Goal: Task Accomplishment & Management: Manage account settings

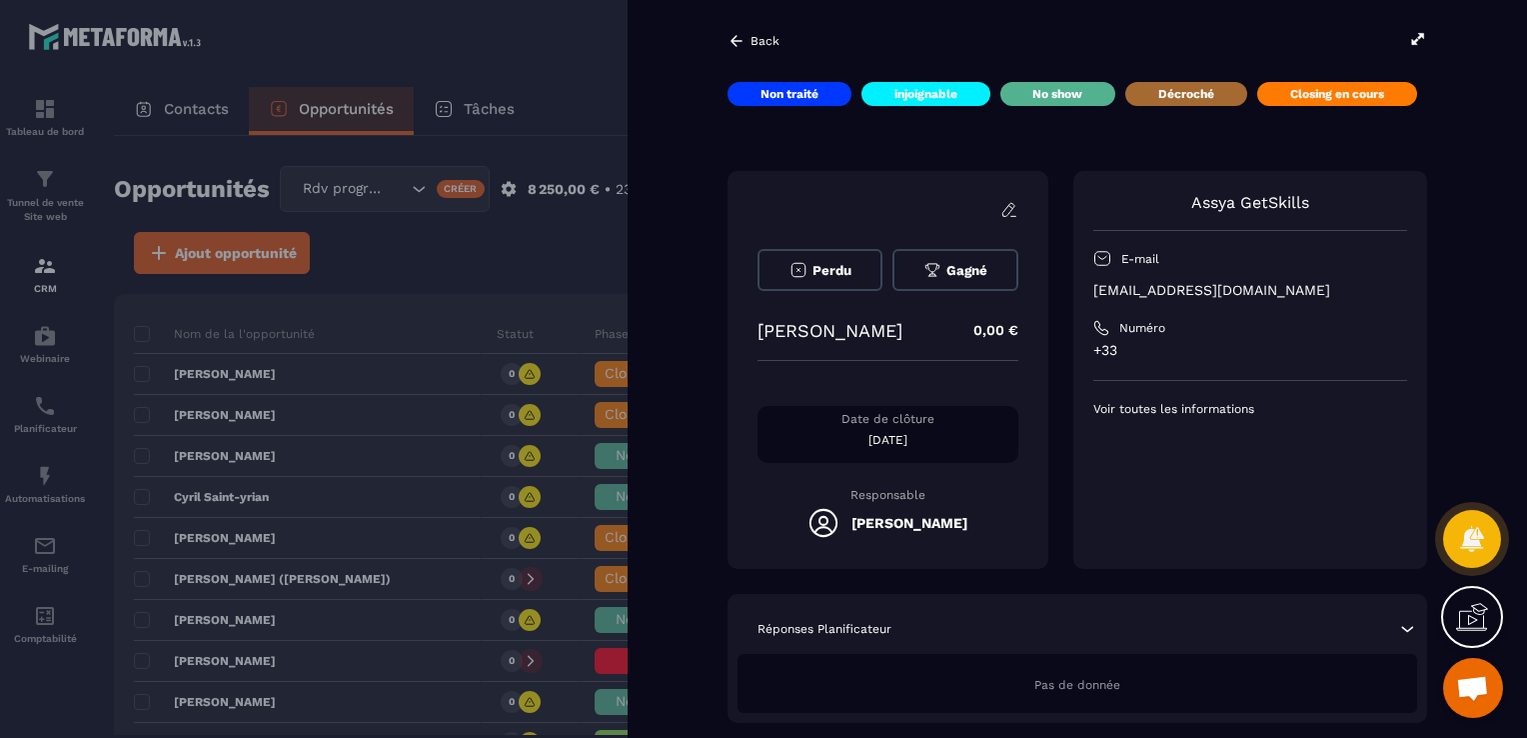
scroll to position [462, 0]
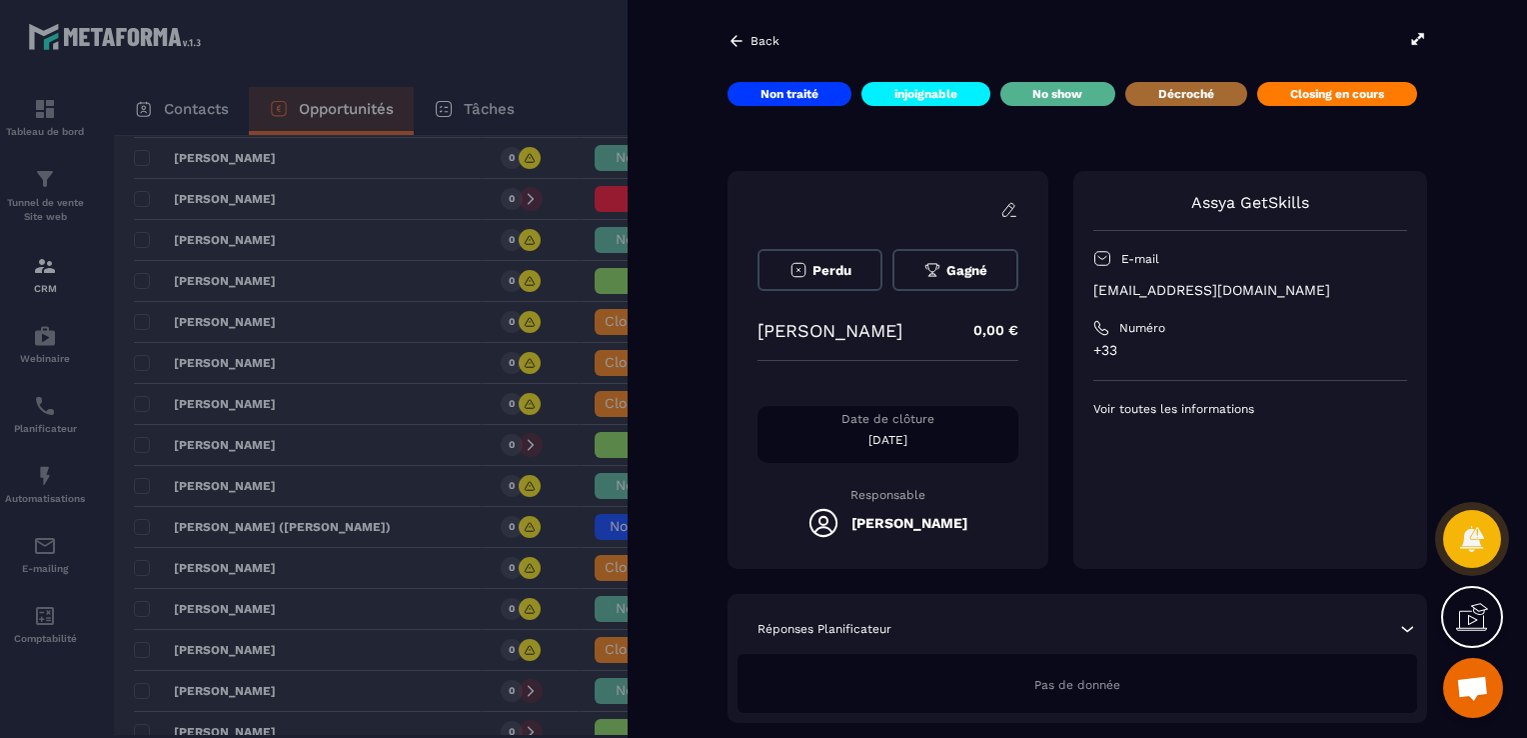
click at [397, 304] on div at bounding box center [763, 369] width 1527 height 738
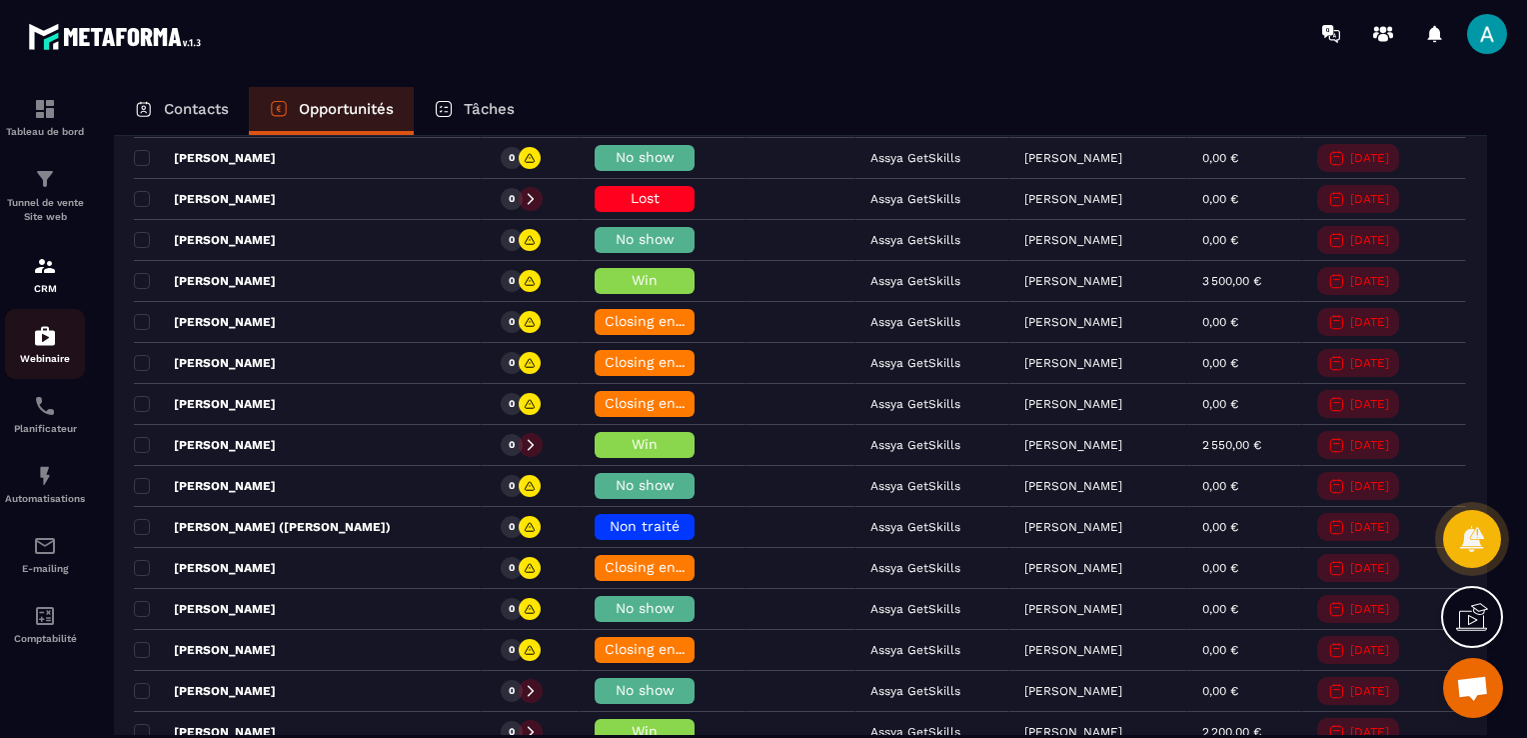
click at [24, 343] on div "Webinaire" at bounding box center [45, 344] width 80 height 40
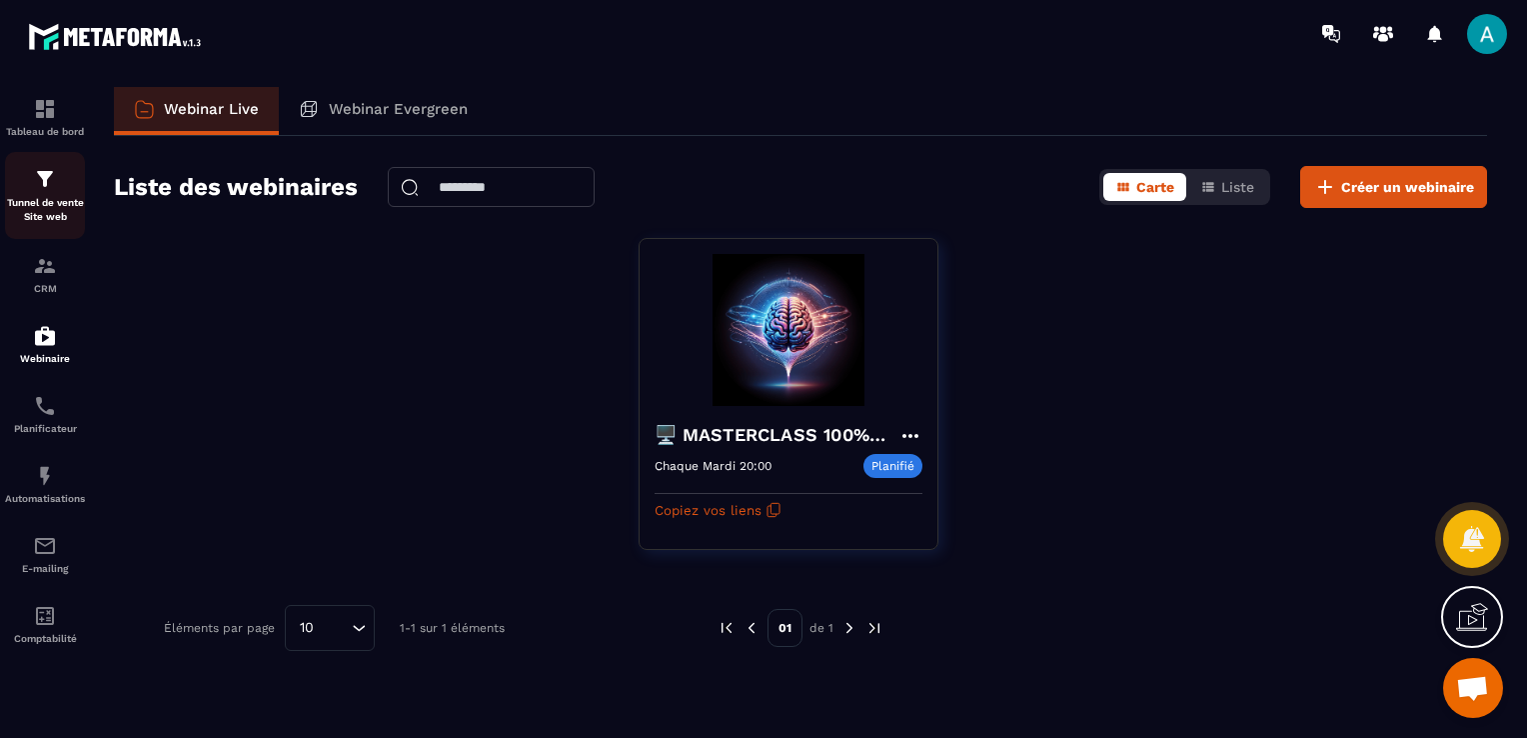
click at [54, 190] on img at bounding box center [45, 179] width 24 height 24
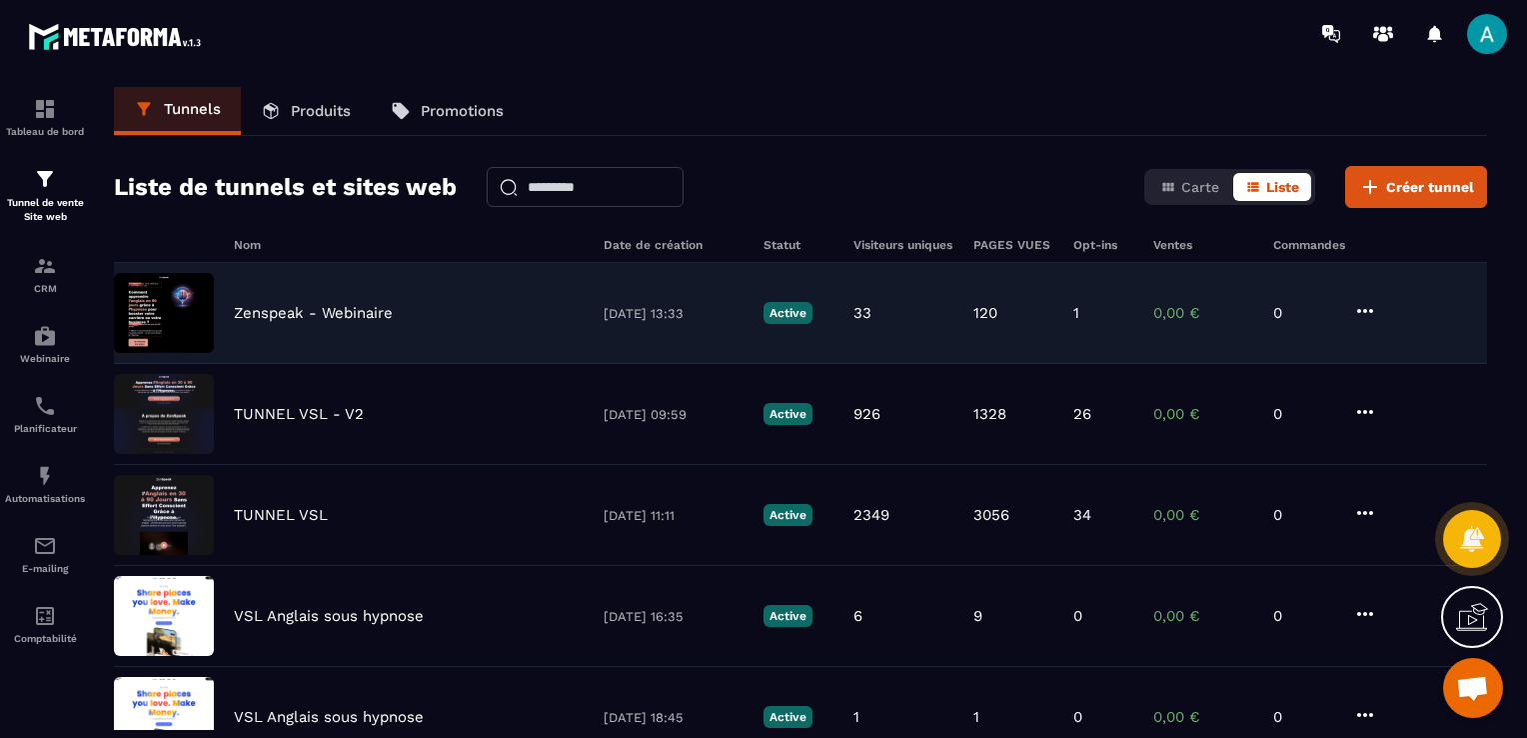
click at [264, 302] on div "Zenspeak - Webinaire [DATE] 13:33 Active 33 120 1 0,00 € 0" at bounding box center [800, 313] width 1373 height 101
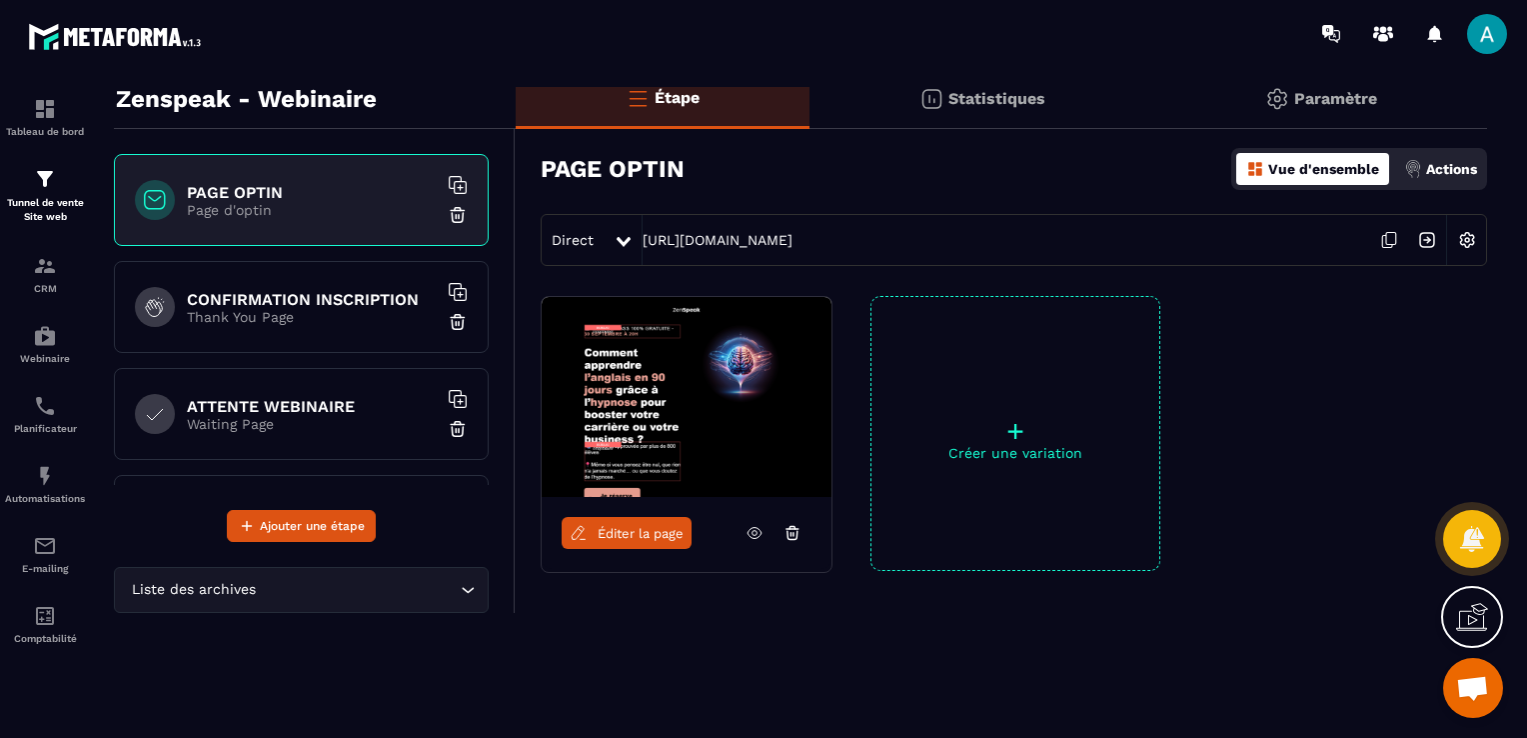
click at [756, 538] on icon at bounding box center [755, 533] width 18 height 18
click at [33, 280] on div "CRM" at bounding box center [45, 274] width 80 height 40
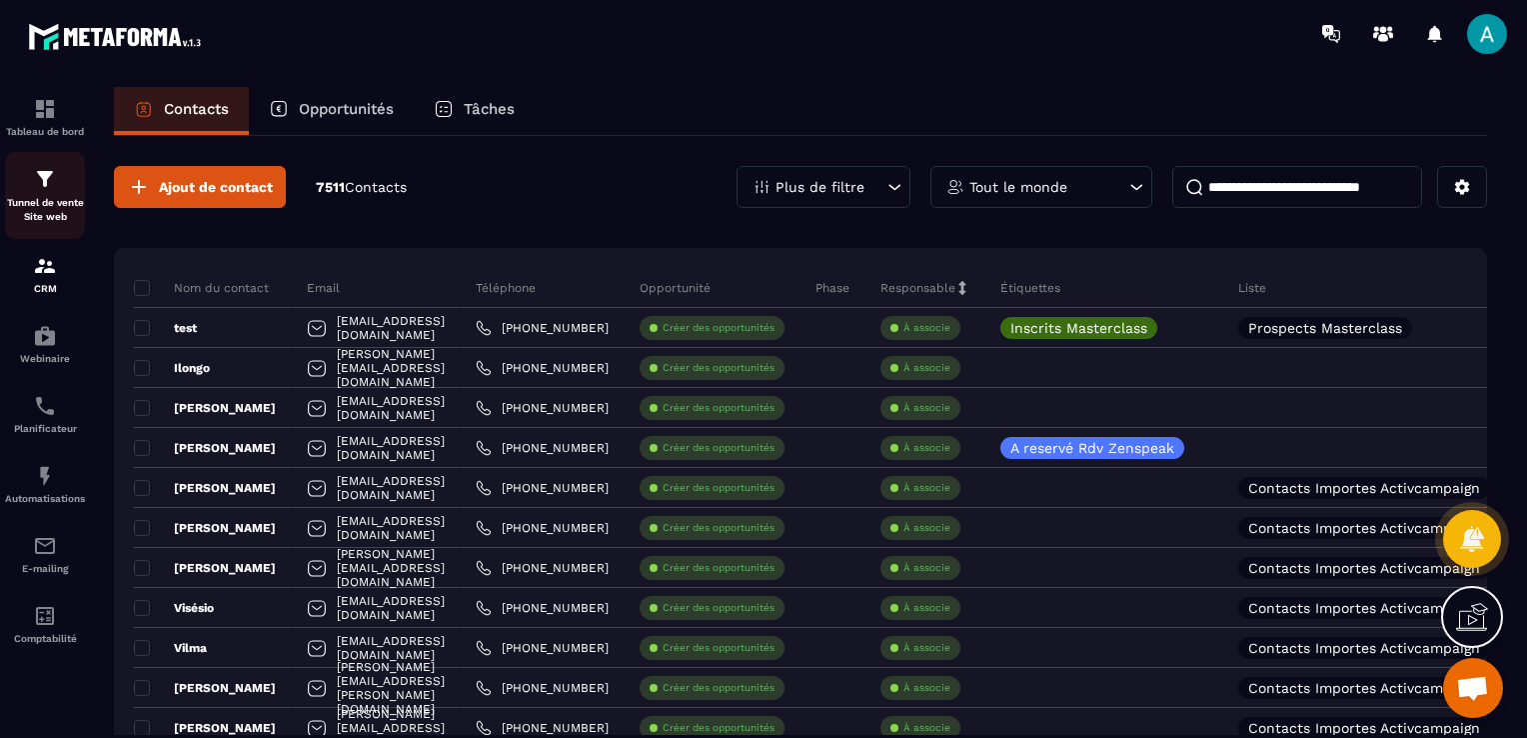
click at [36, 197] on p "Tunnel de vente Site web" at bounding box center [45, 210] width 80 height 28
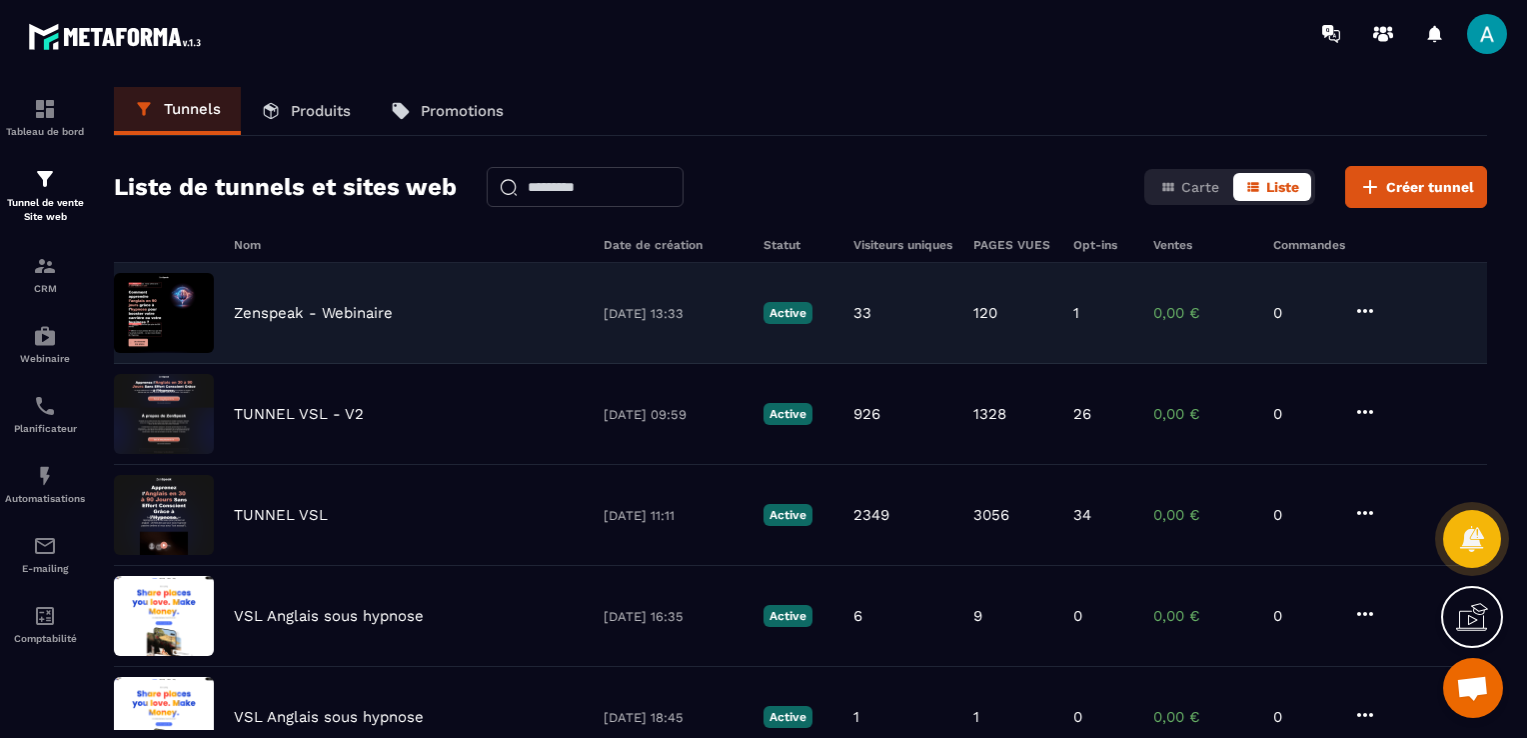
click at [297, 326] on div "Zenspeak - Webinaire [DATE] 13:33 Active 33 120 1 0,00 € 0" at bounding box center [800, 313] width 1373 height 101
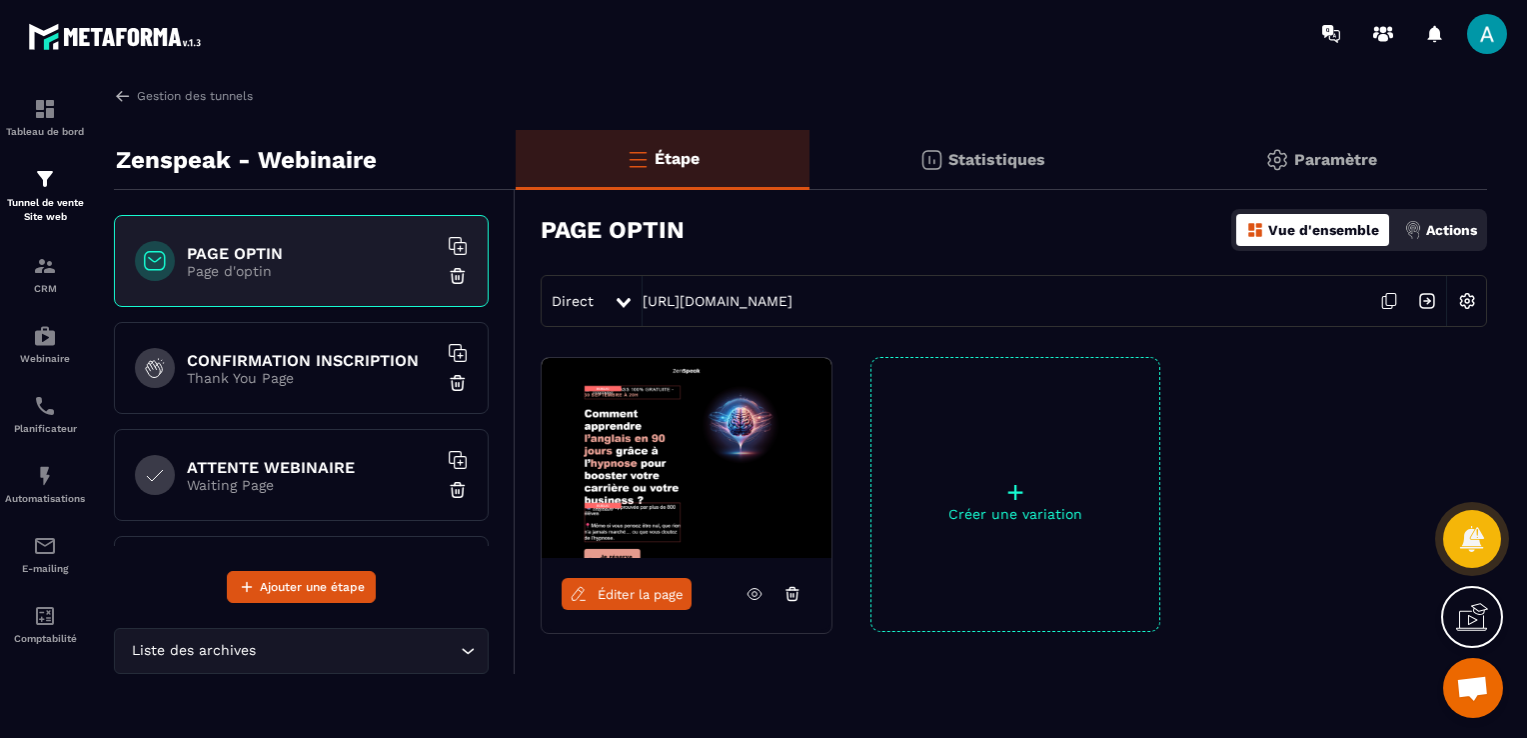
click at [280, 392] on div "CONFIRMATION INSCRIPTION Thank You Page" at bounding box center [301, 368] width 375 height 92
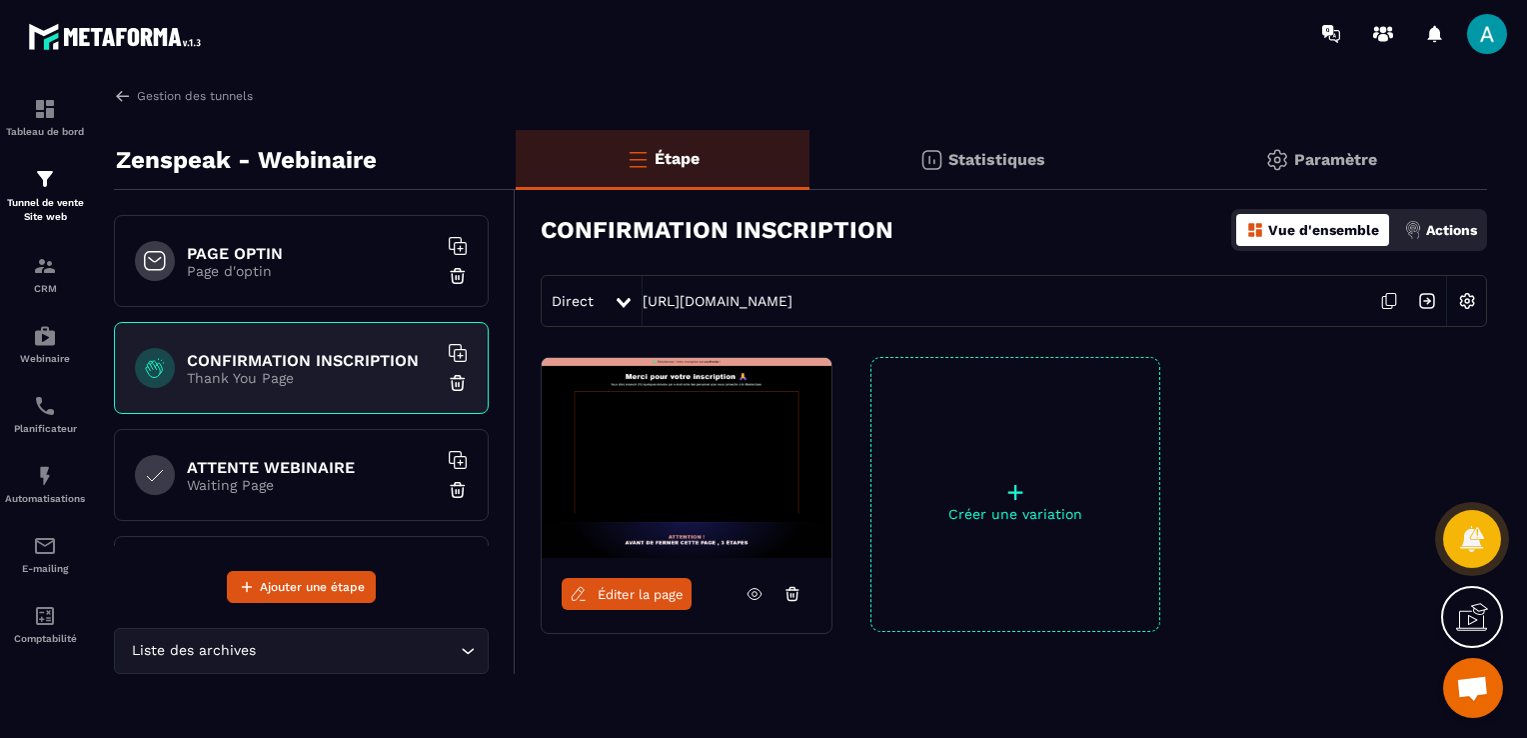
click at [749, 594] on icon at bounding box center [755, 594] width 18 height 18
click at [284, 474] on h6 "ATTENTE WEBINAIRE" at bounding box center [312, 467] width 250 height 19
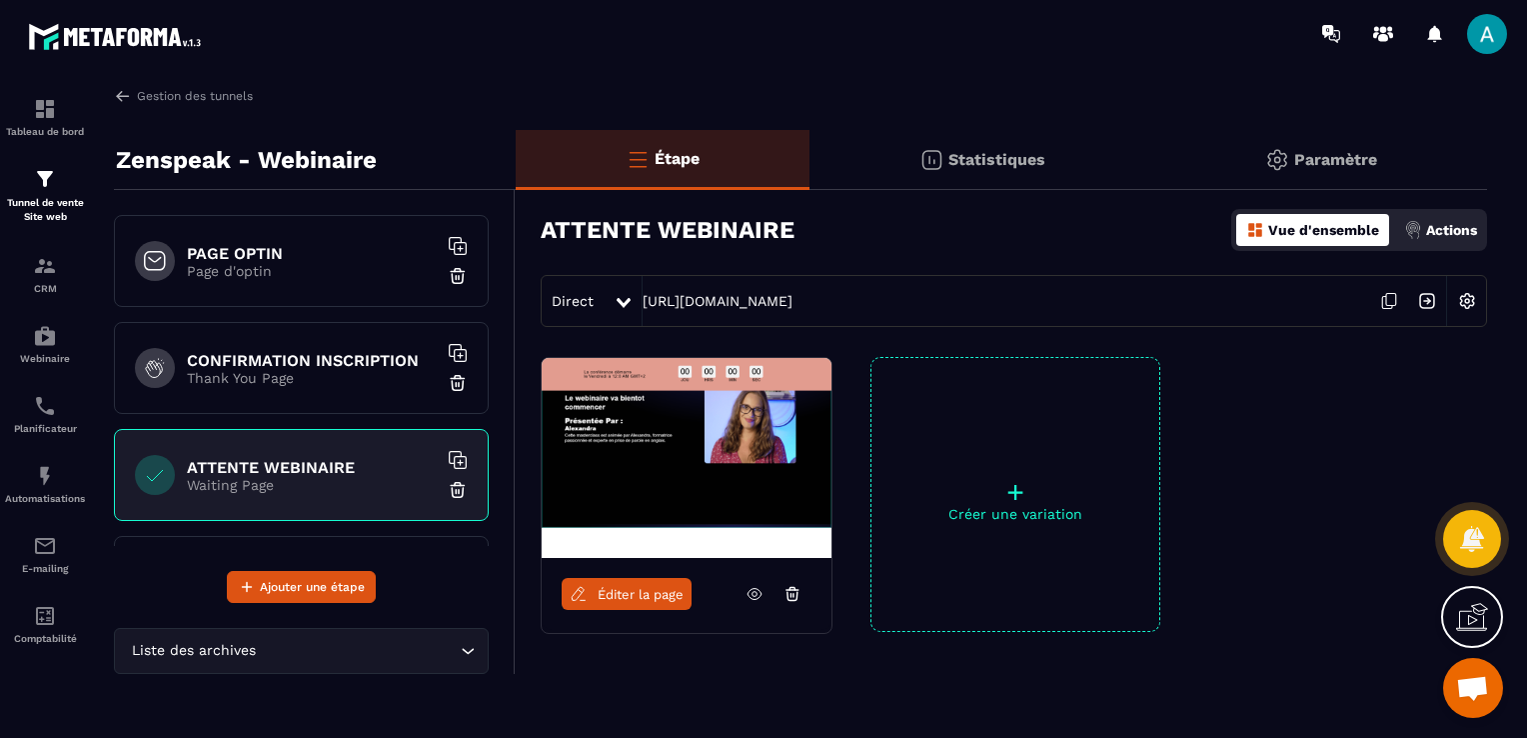
click at [750, 596] on icon at bounding box center [755, 594] width 18 height 18
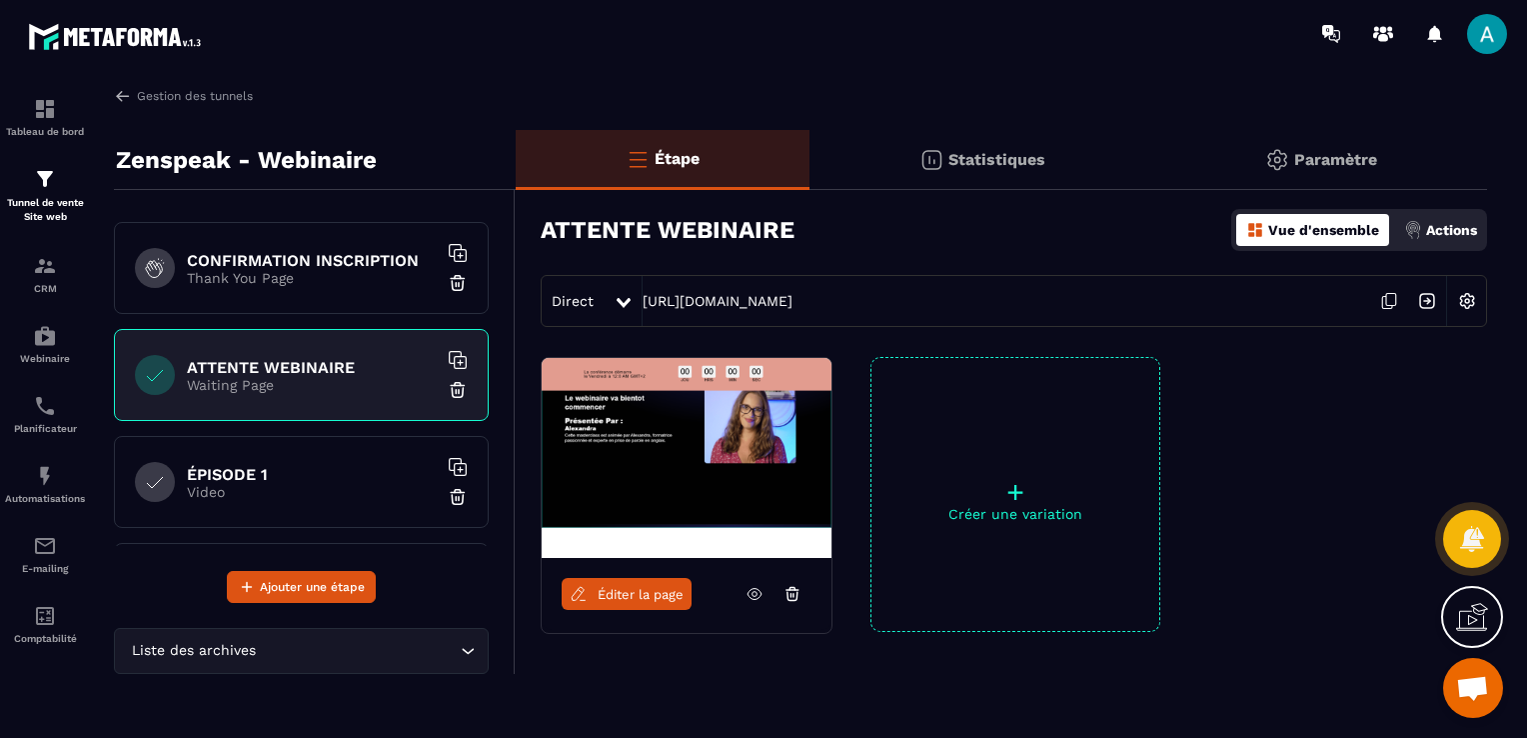
scroll to position [200, 0]
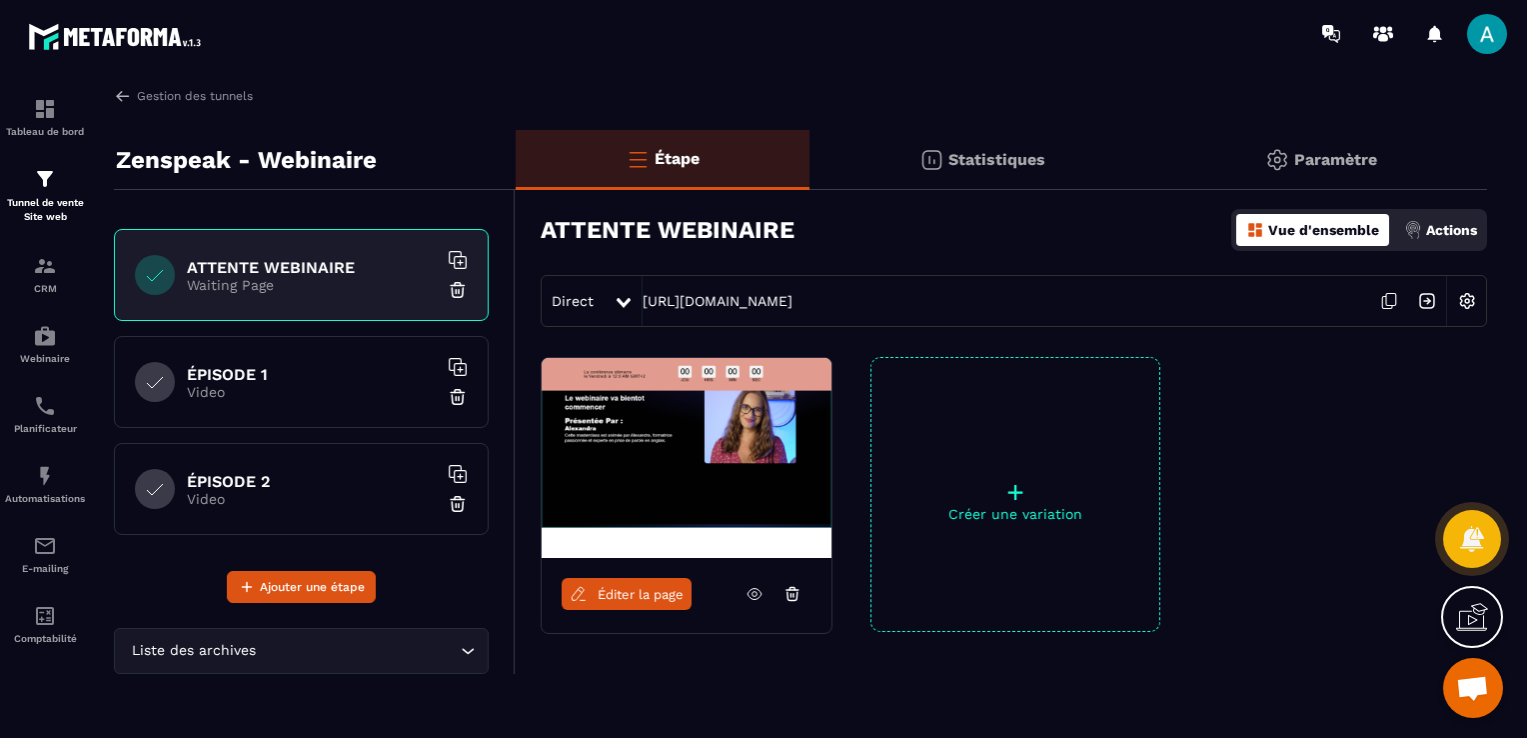
click at [248, 384] on p "Video" at bounding box center [312, 392] width 250 height 16
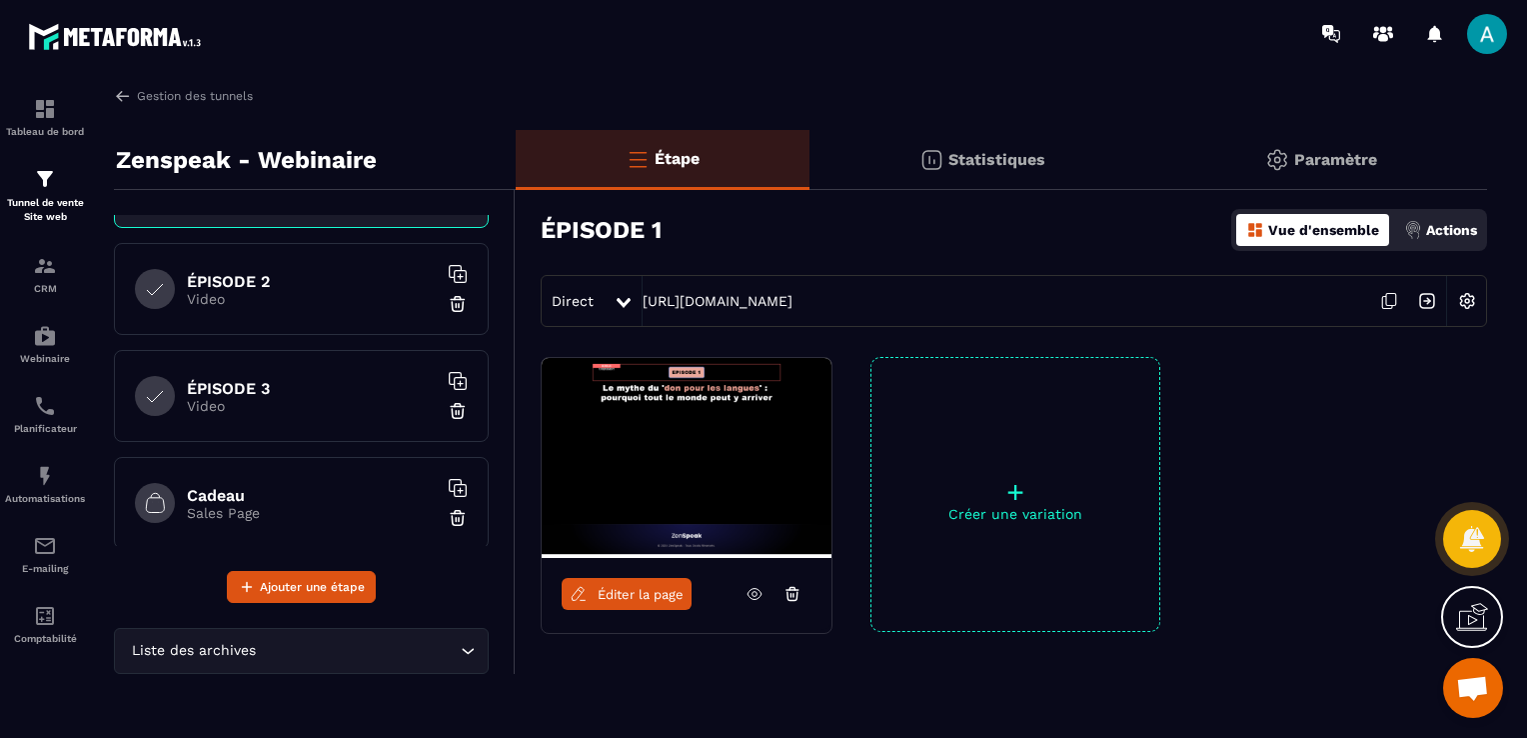
scroll to position [300, 0]
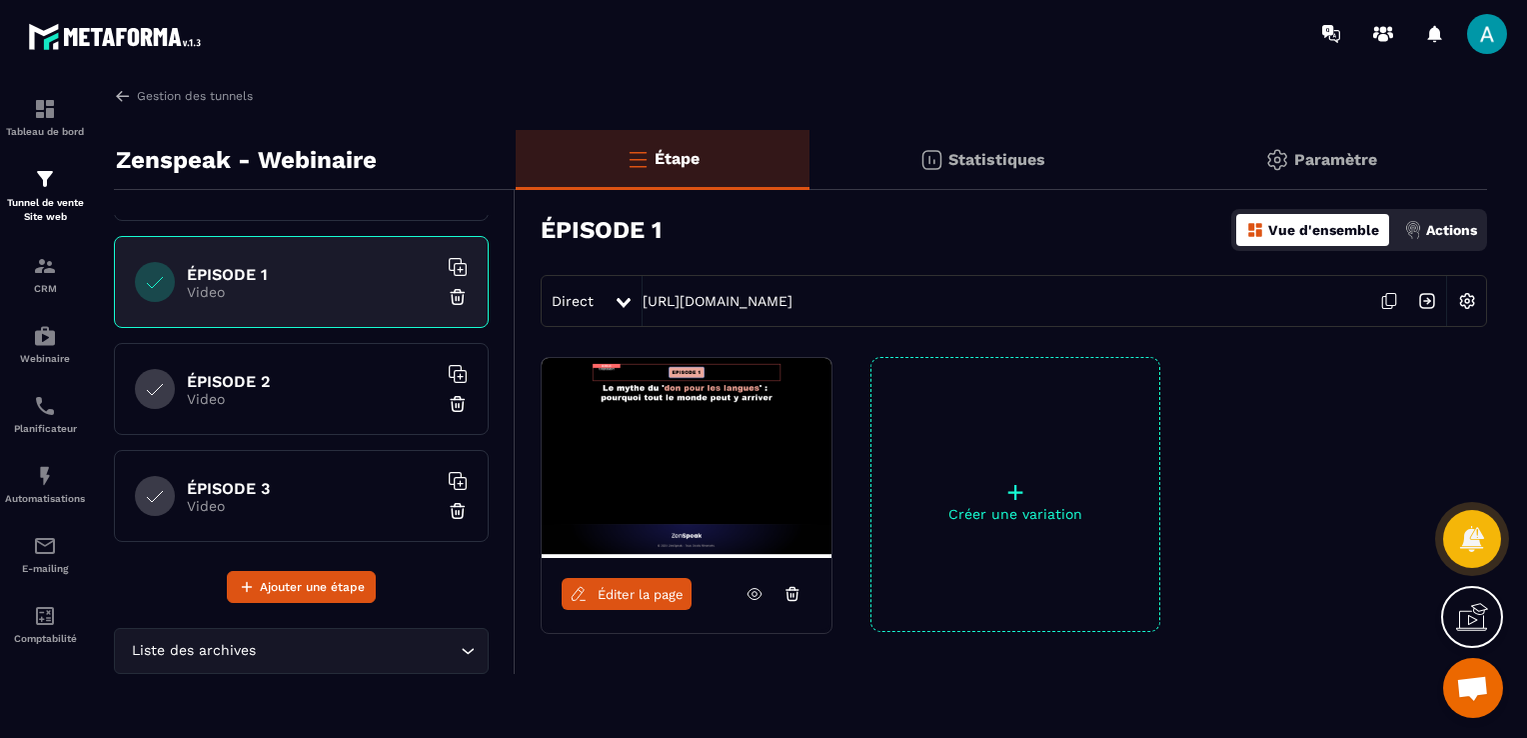
click at [755, 593] on icon at bounding box center [755, 594] width 18 height 18
click at [212, 391] on p "Video" at bounding box center [312, 399] width 250 height 16
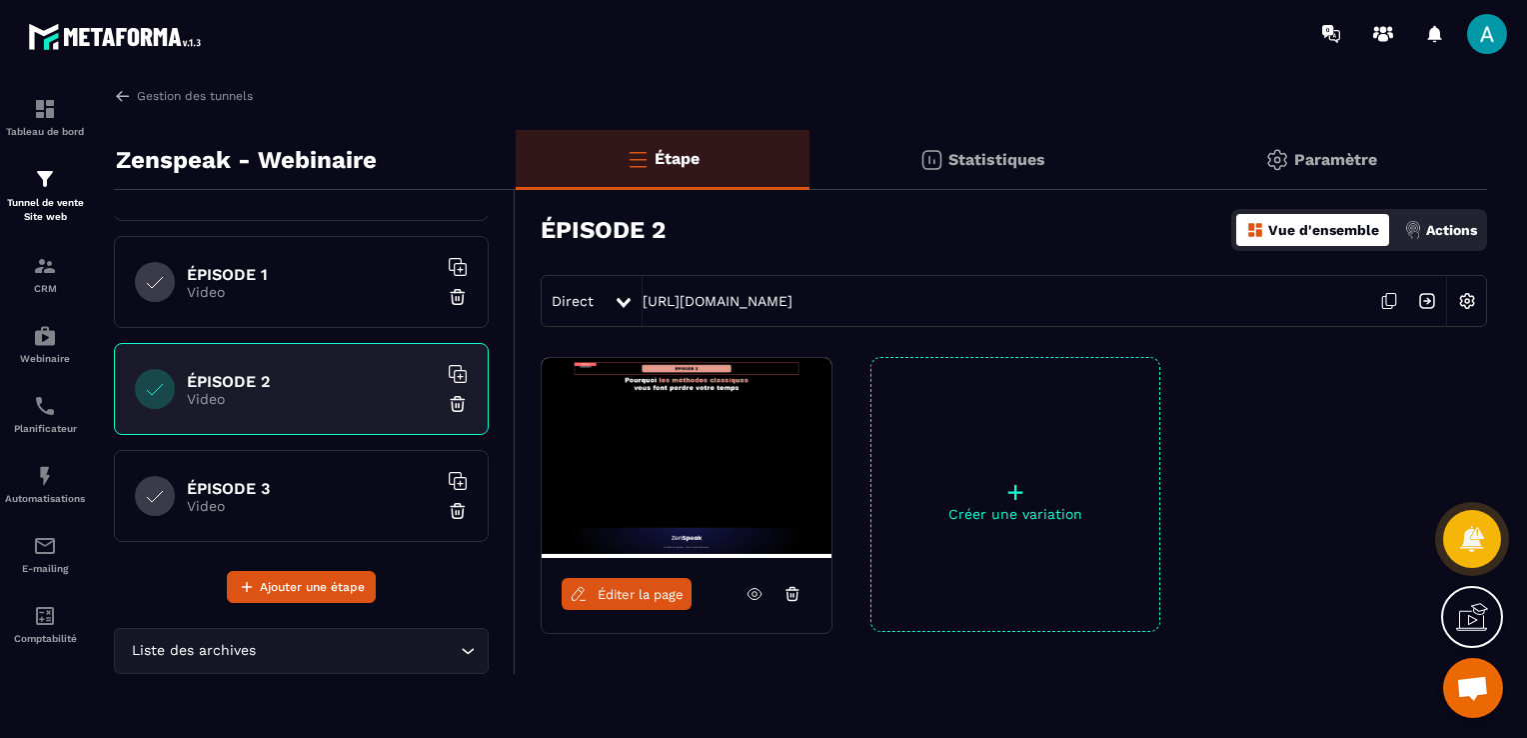
click at [746, 590] on icon at bounding box center [755, 594] width 18 height 18
click at [282, 469] on div "ÉPISODE 3 Video" at bounding box center [301, 496] width 375 height 92
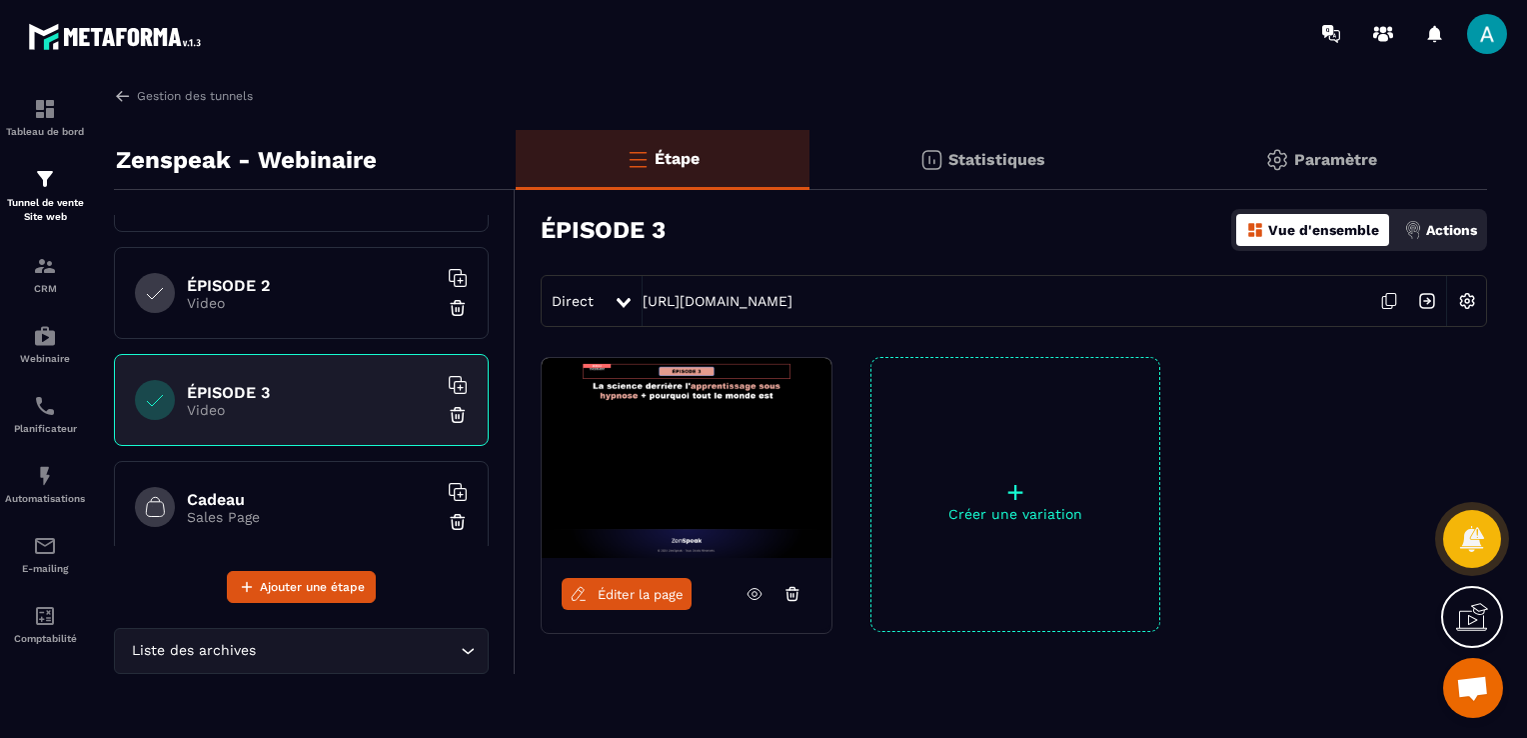
scroll to position [500, 0]
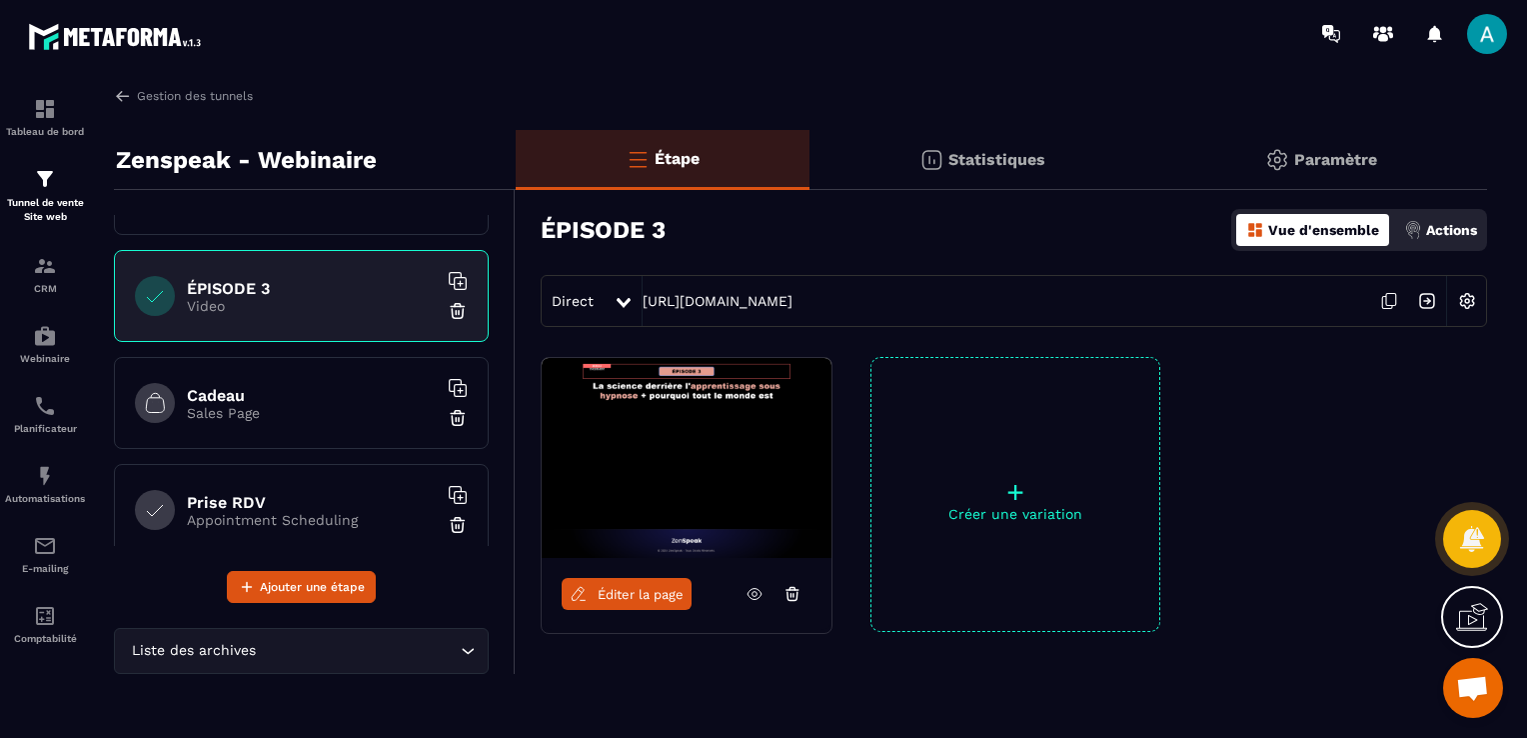
click at [256, 410] on p "Sales Page" at bounding box center [312, 413] width 250 height 16
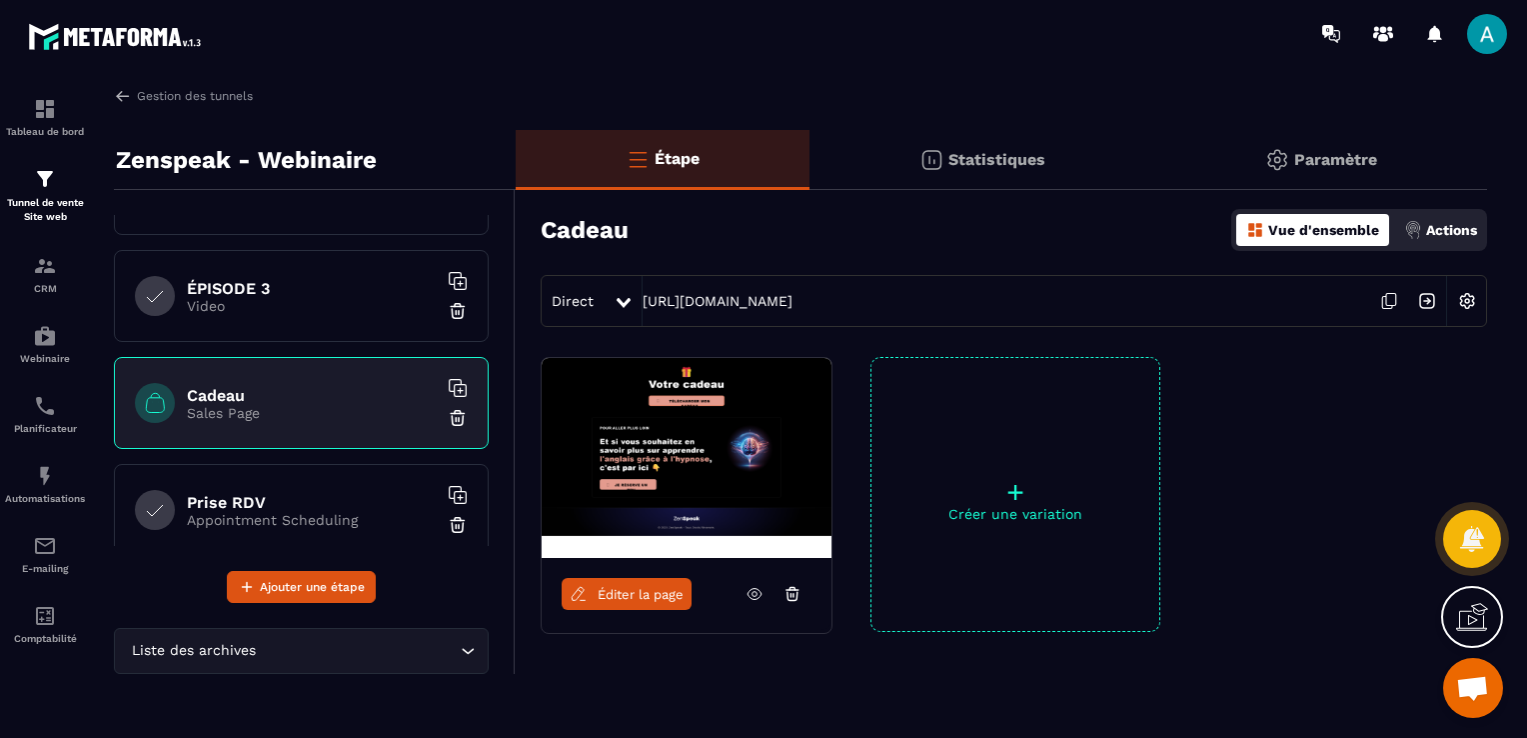
click at [753, 599] on icon at bounding box center [755, 594] width 18 height 18
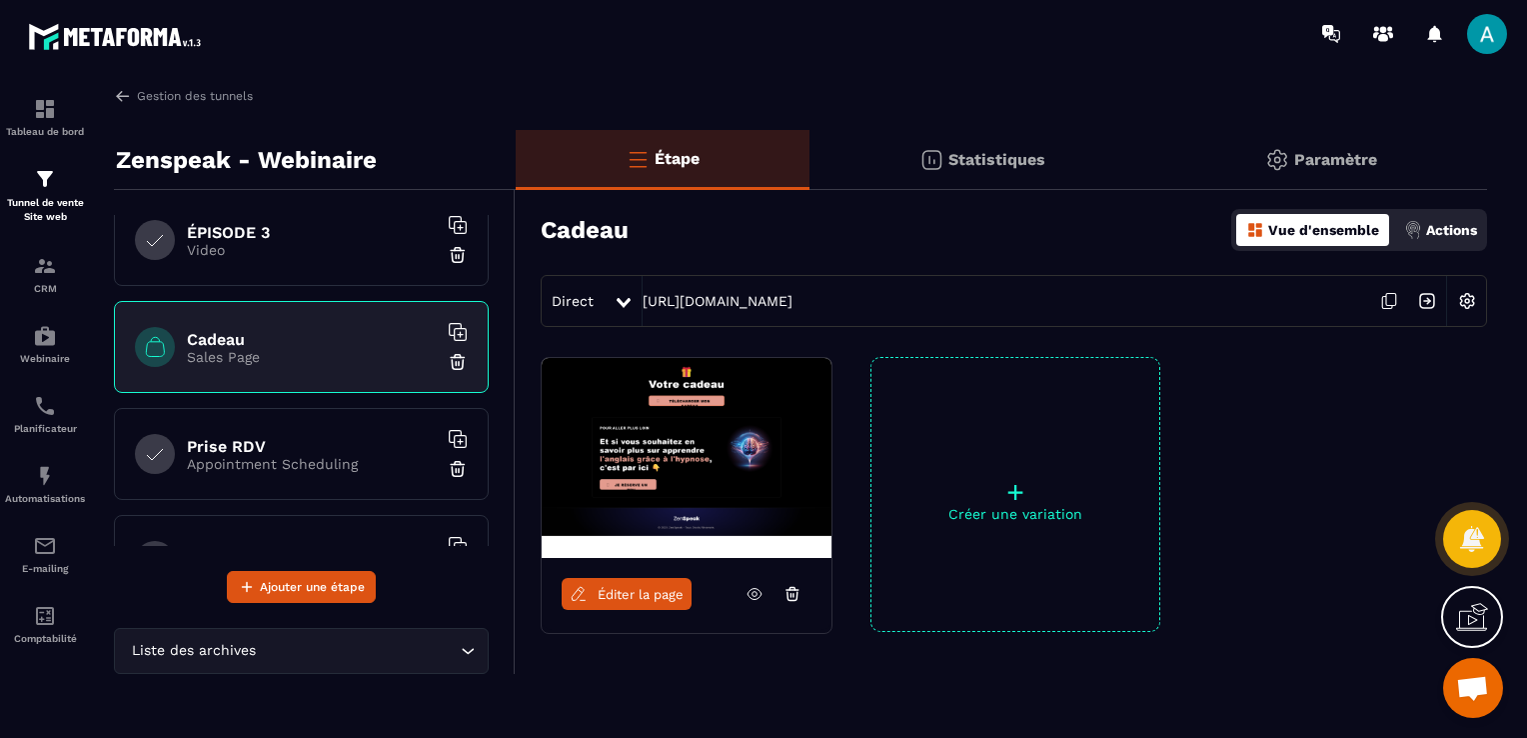
scroll to position [600, 0]
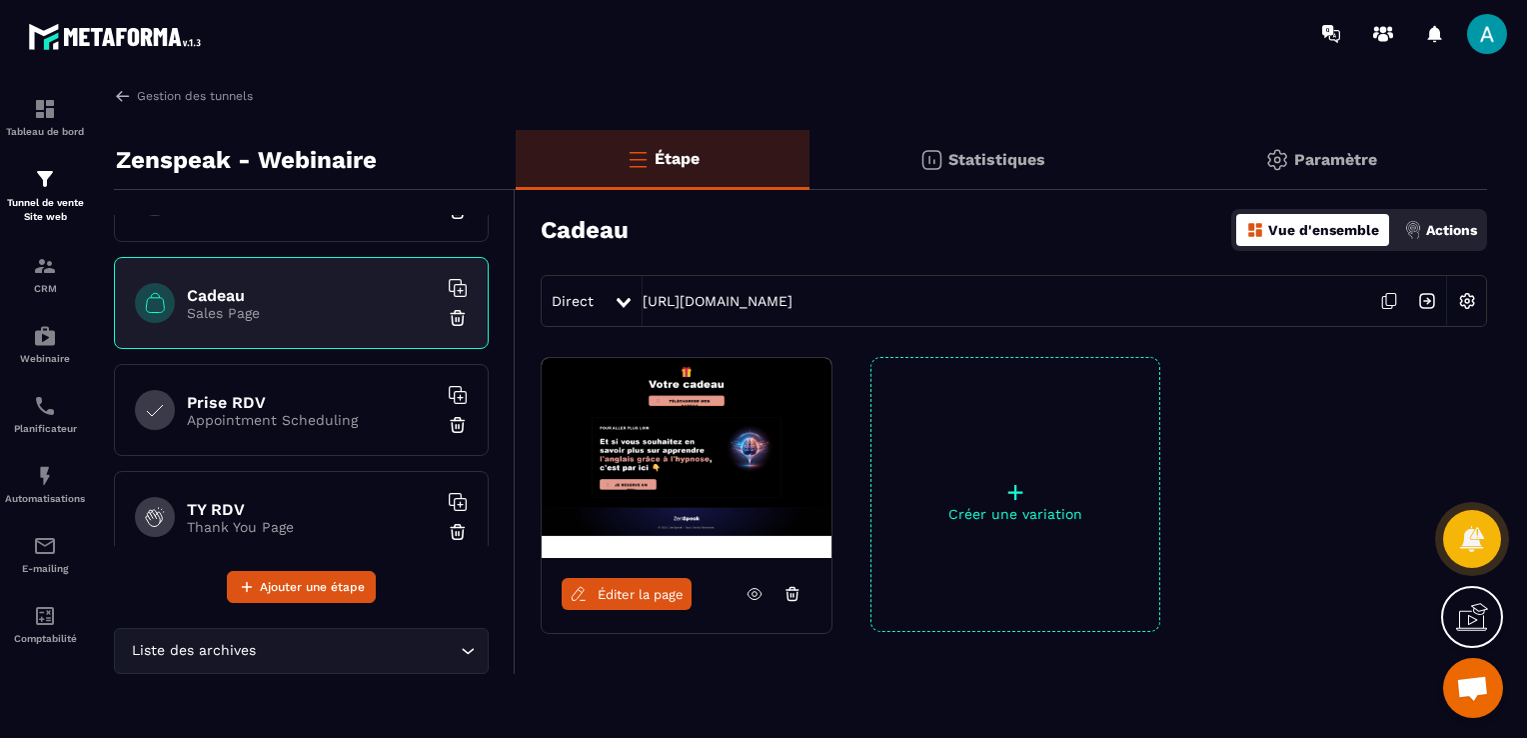
drag, startPoint x: 249, startPoint y: 420, endPoint x: 252, endPoint y: 407, distance: 13.3
click at [249, 419] on p "Appointment Scheduling" at bounding box center [312, 420] width 250 height 16
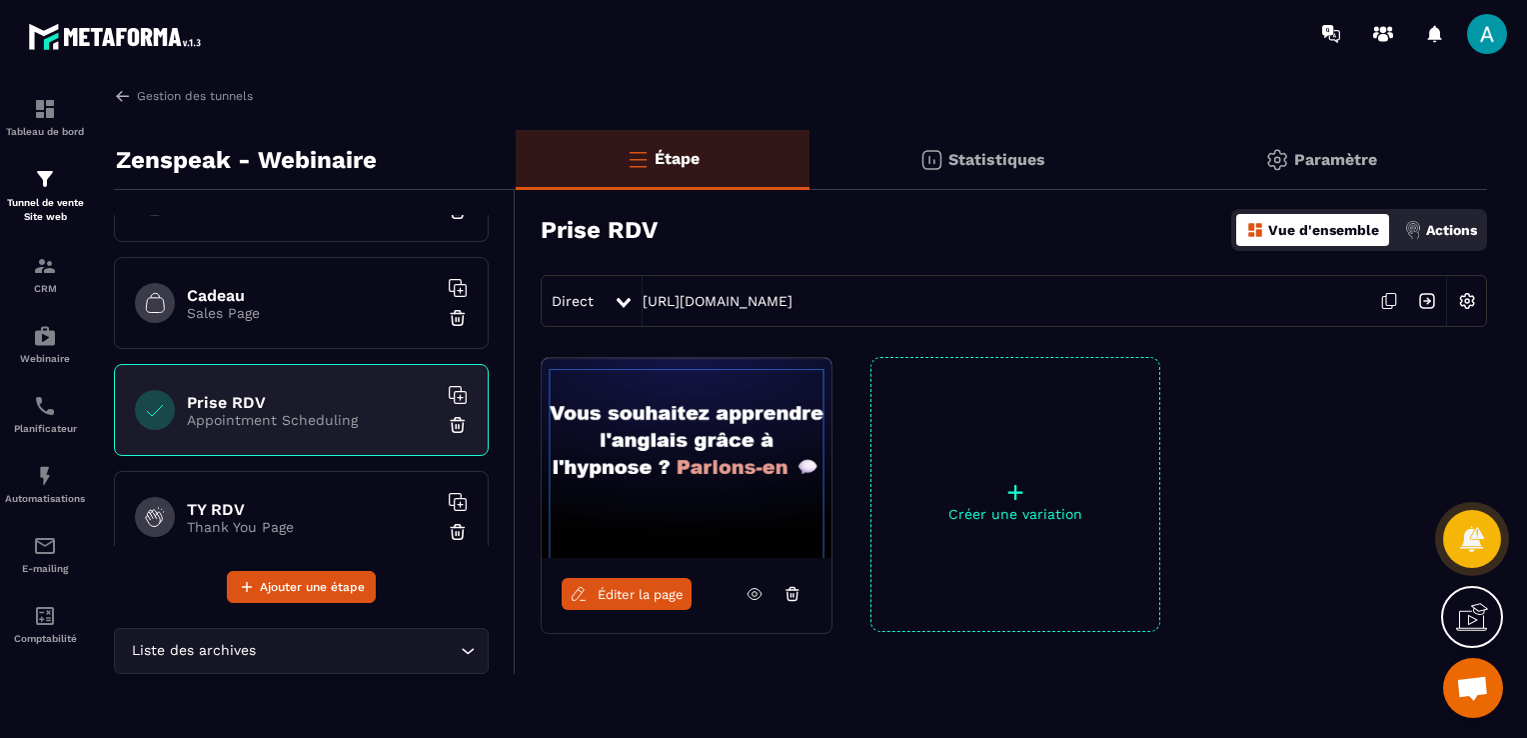
click at [751, 587] on icon at bounding box center [755, 594] width 18 height 18
click at [263, 500] on h6 "TY RDV" at bounding box center [312, 509] width 250 height 19
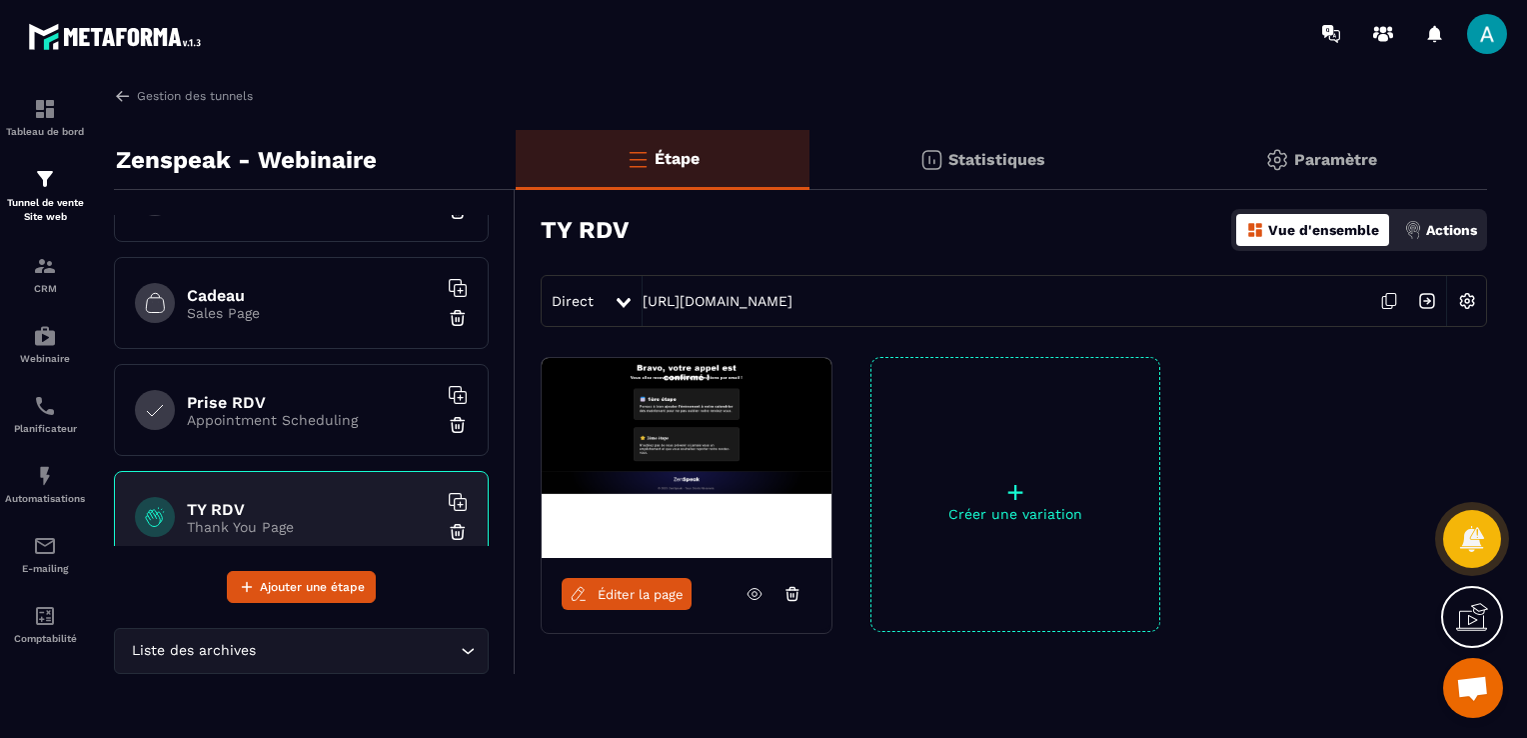
click at [755, 594] on icon at bounding box center [755, 594] width 18 height 18
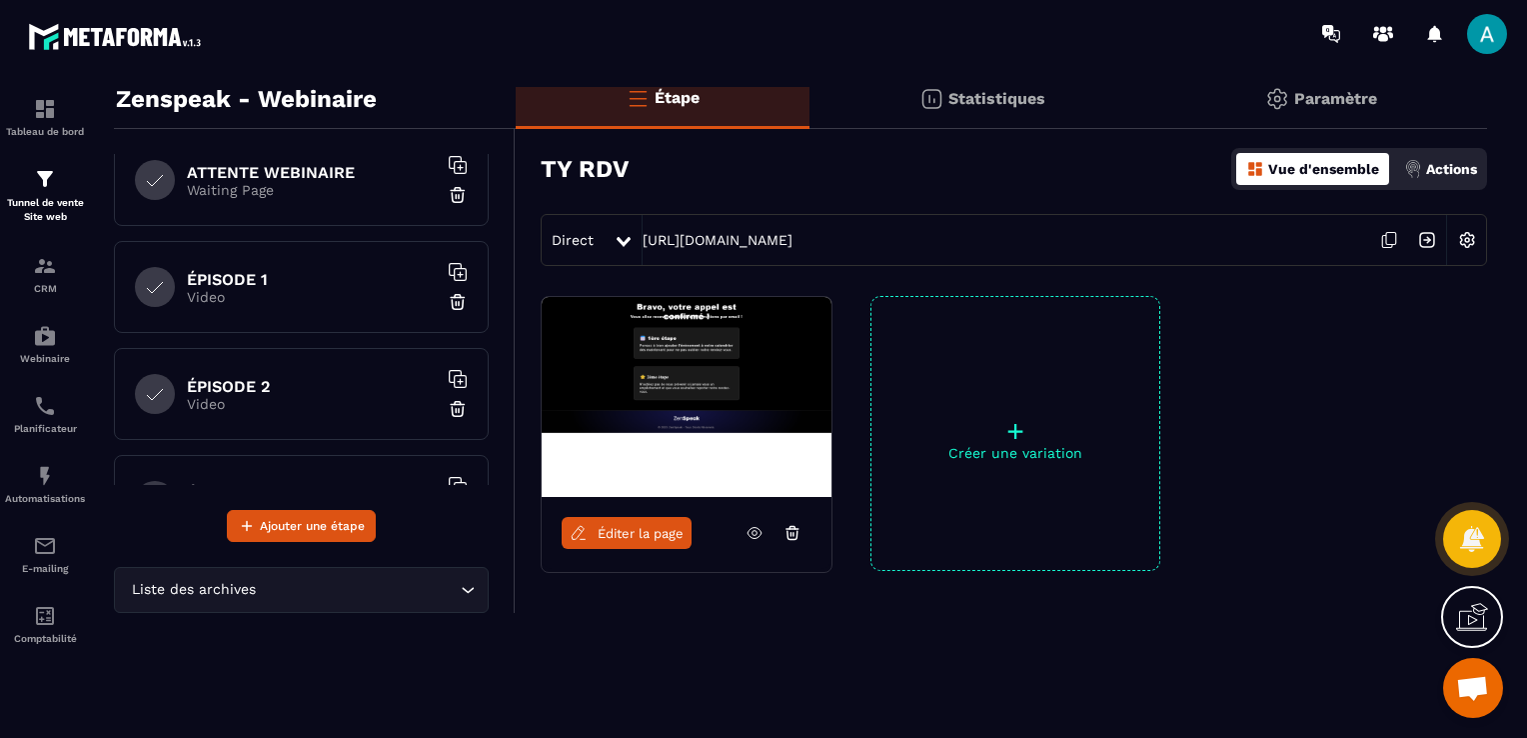
scroll to position [228, 0]
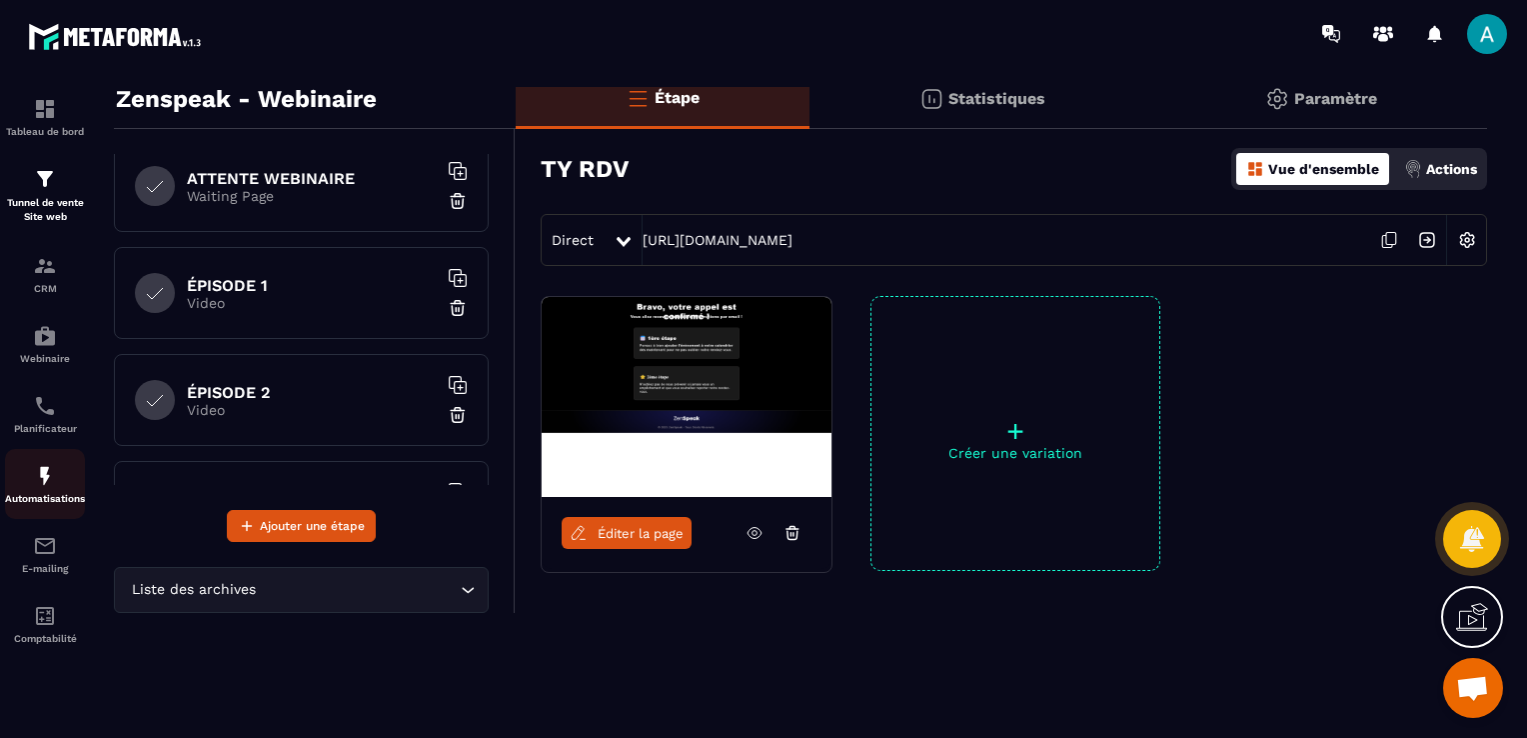
click at [37, 500] on p "Automatisations" at bounding box center [45, 498] width 80 height 11
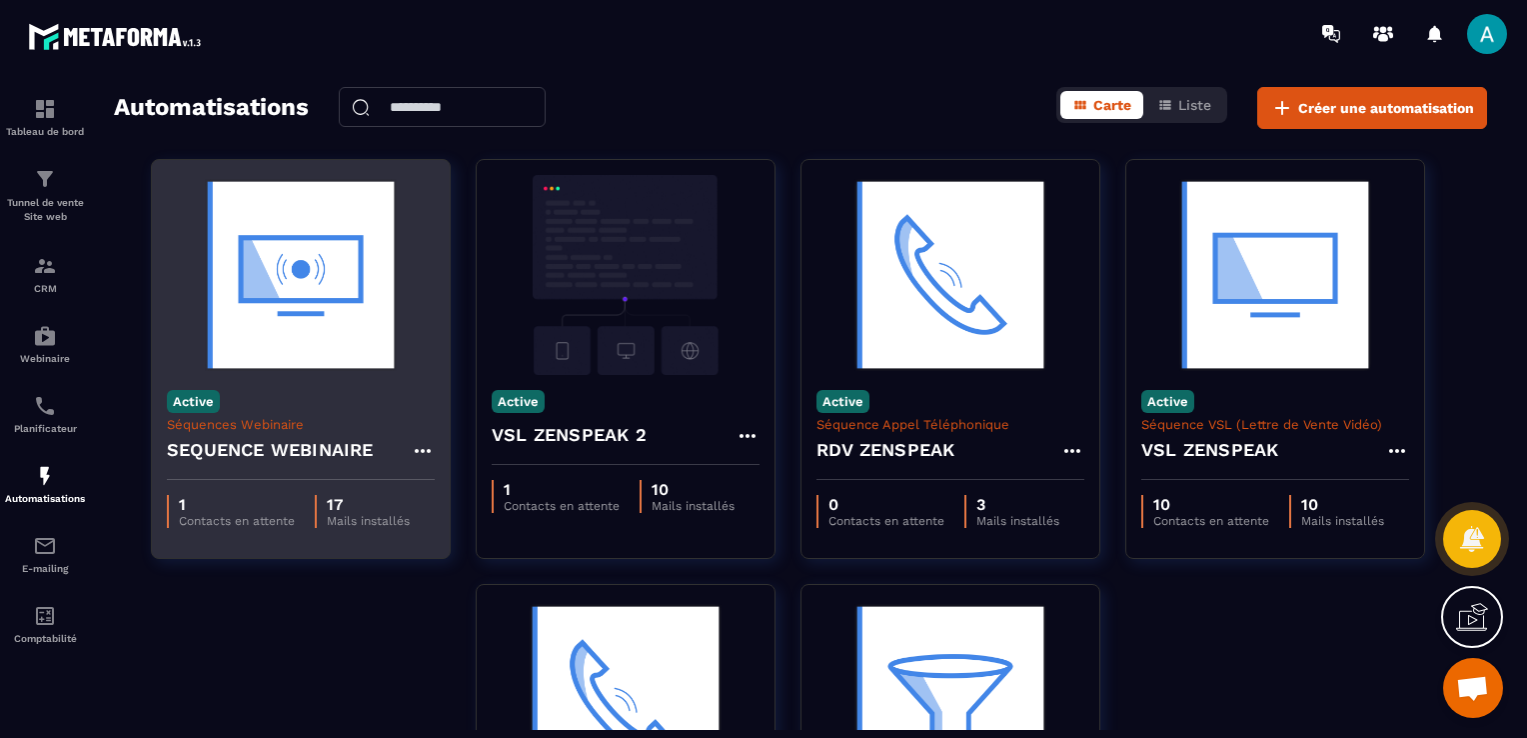
click at [304, 432] on div "SEQUENCE WEBINAIRE" at bounding box center [301, 456] width 268 height 48
drag, startPoint x: 260, startPoint y: 506, endPoint x: 272, endPoint y: 480, distance: 28.6
click at [261, 501] on p "1" at bounding box center [237, 504] width 116 height 19
drag, startPoint x: 272, startPoint y: 500, endPoint x: 281, endPoint y: 445, distance: 55.7
click at [272, 497] on p "1" at bounding box center [237, 504] width 116 height 19
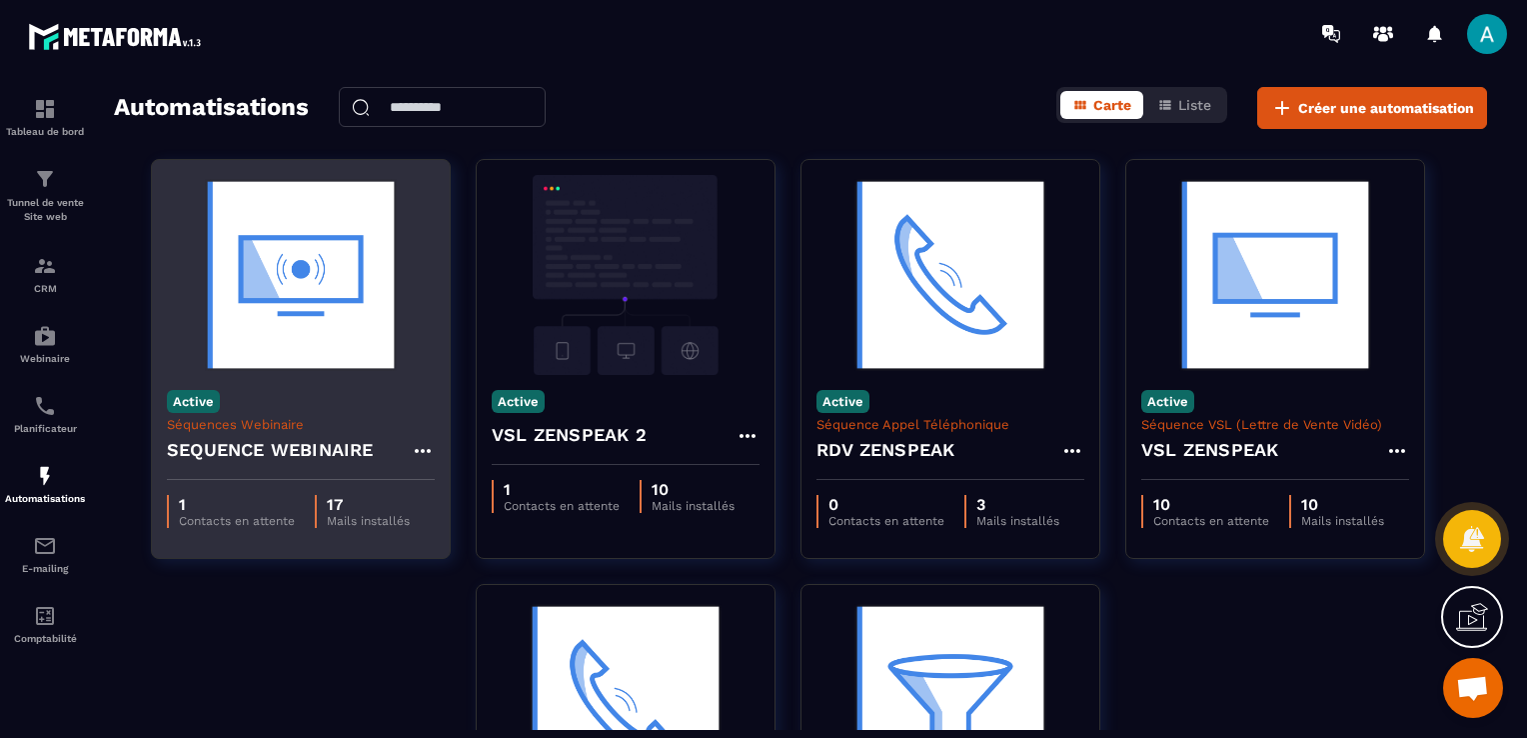
click at [281, 445] on h4 "SEQUENCE WEBINAIRE" at bounding box center [270, 450] width 207 height 28
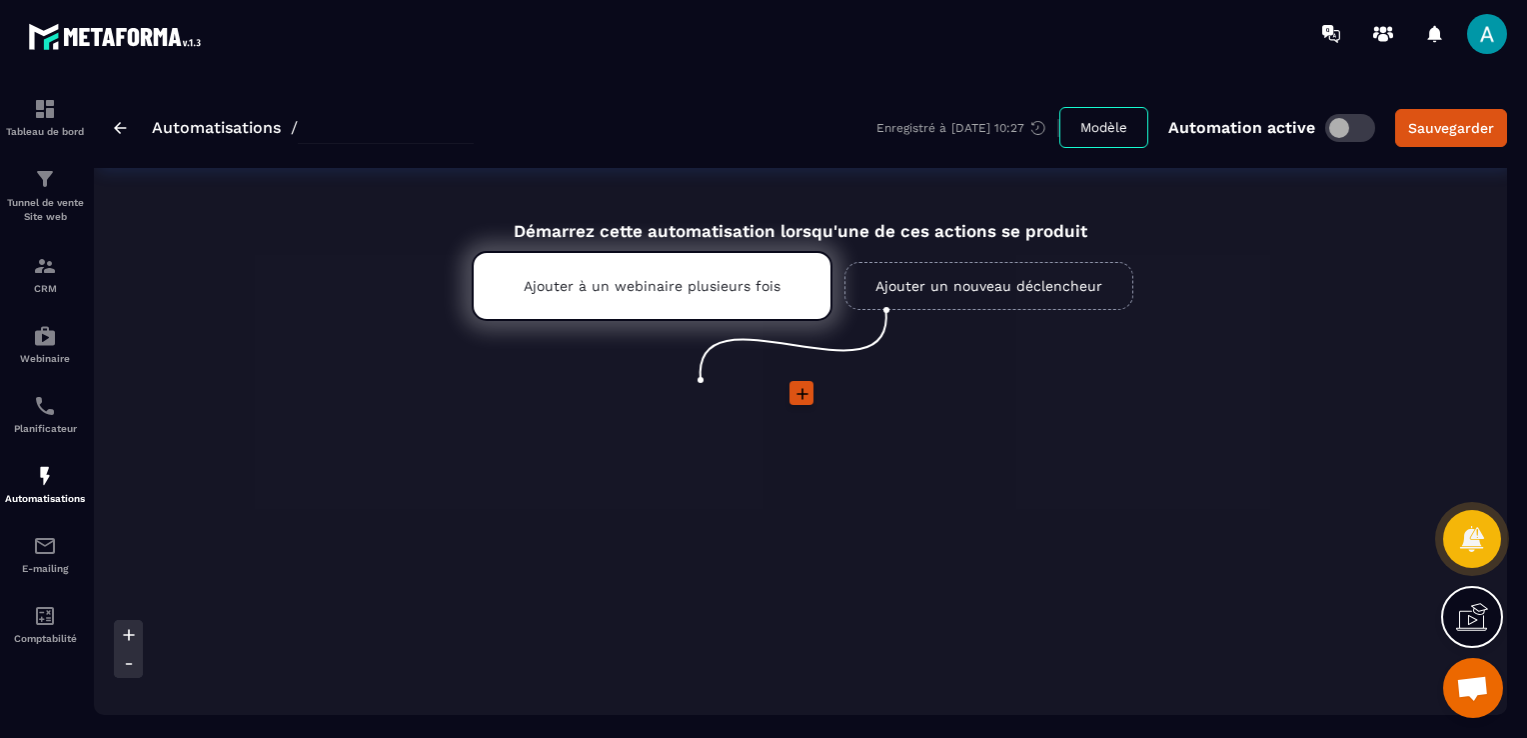
type input "**********"
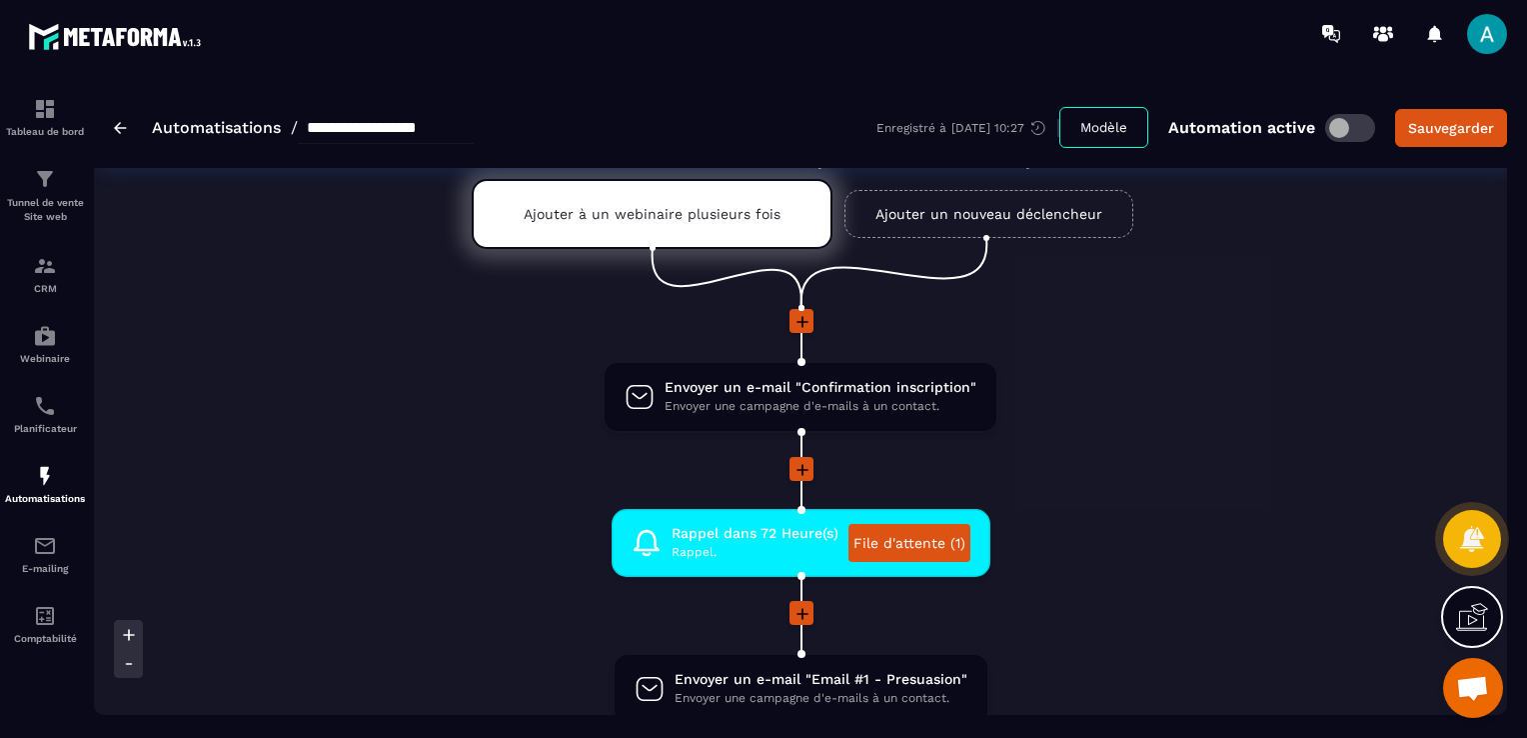
scroll to position [100, 0]
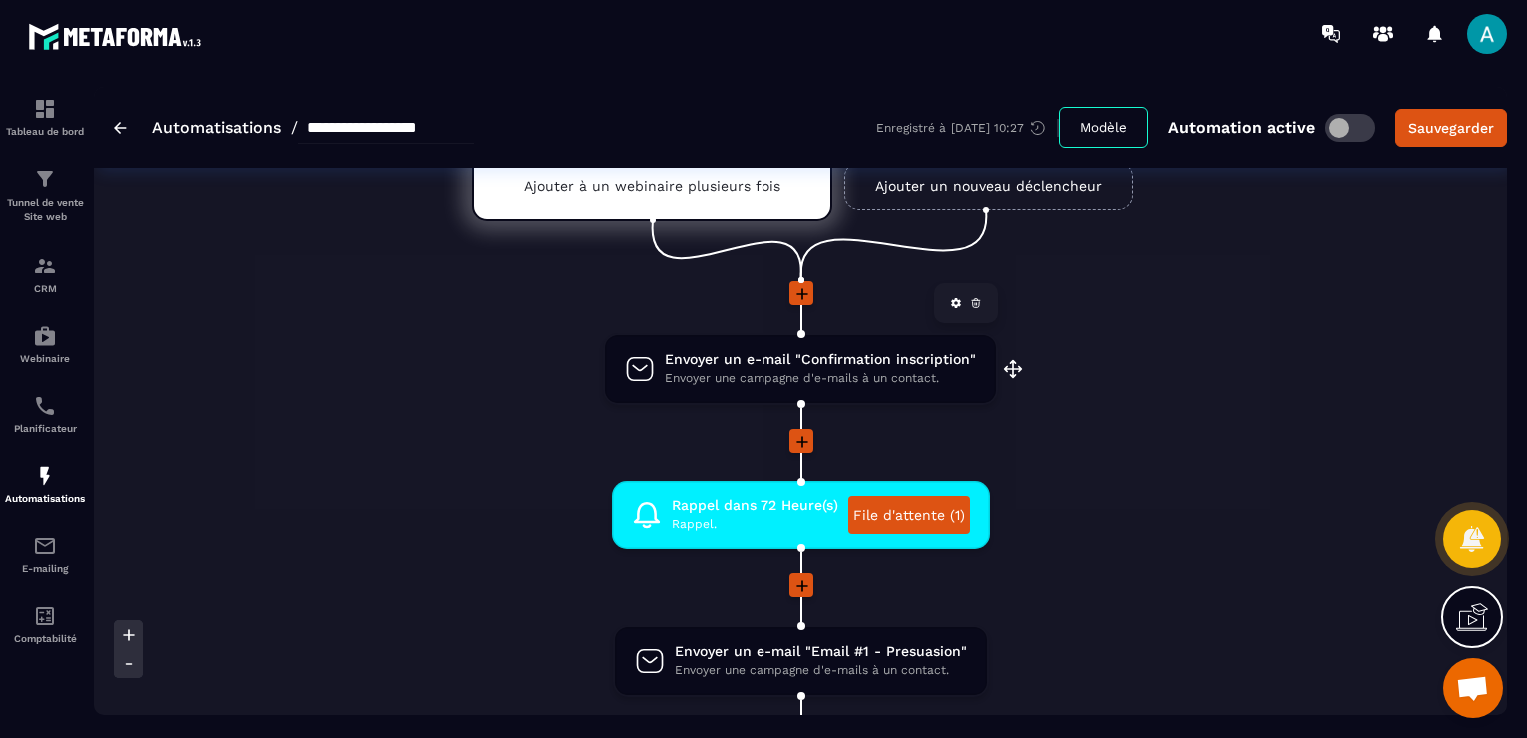
click at [854, 370] on span "Envoyer une campagne d'e-mails à un contact." at bounding box center [821, 378] width 312 height 19
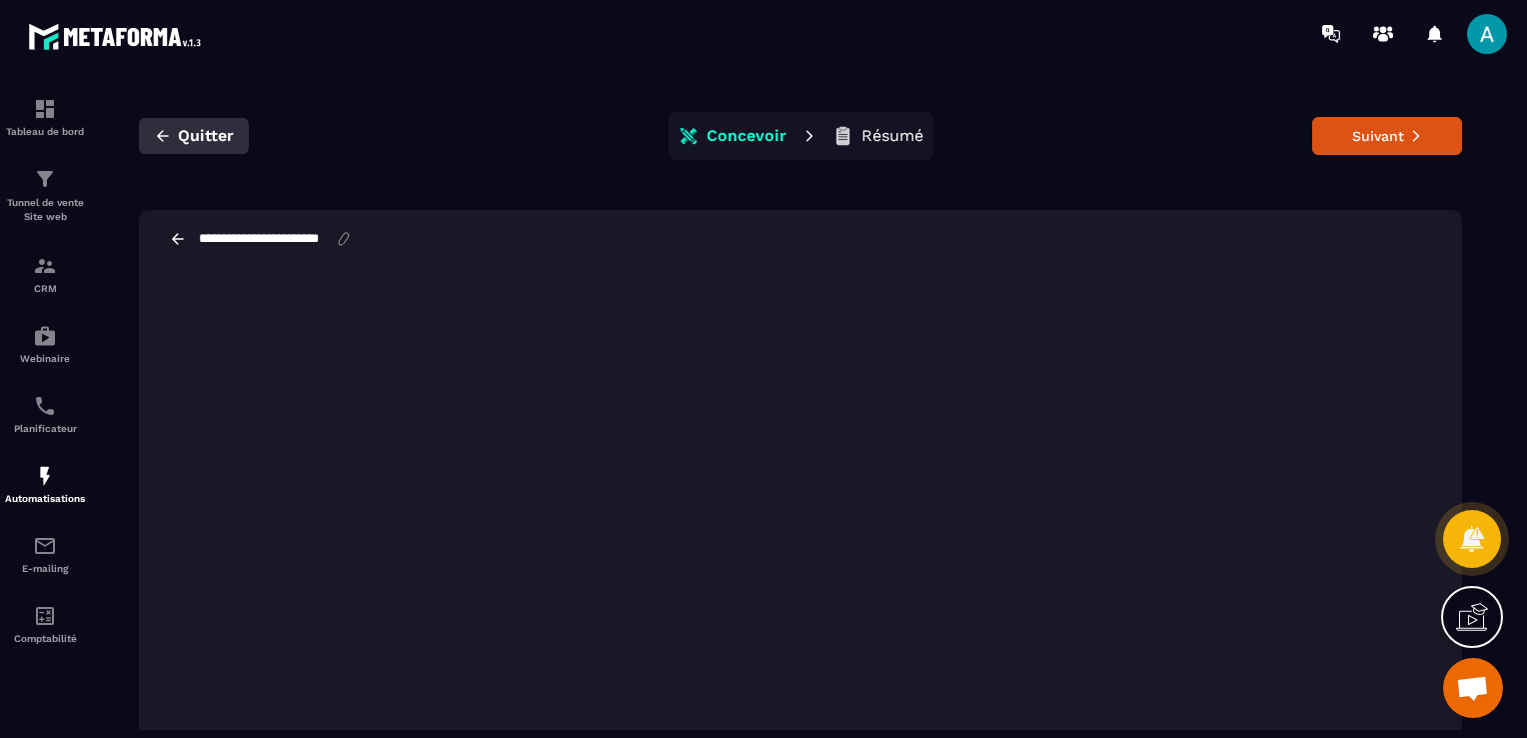
click at [180, 142] on span "Quitter" at bounding box center [206, 136] width 56 height 20
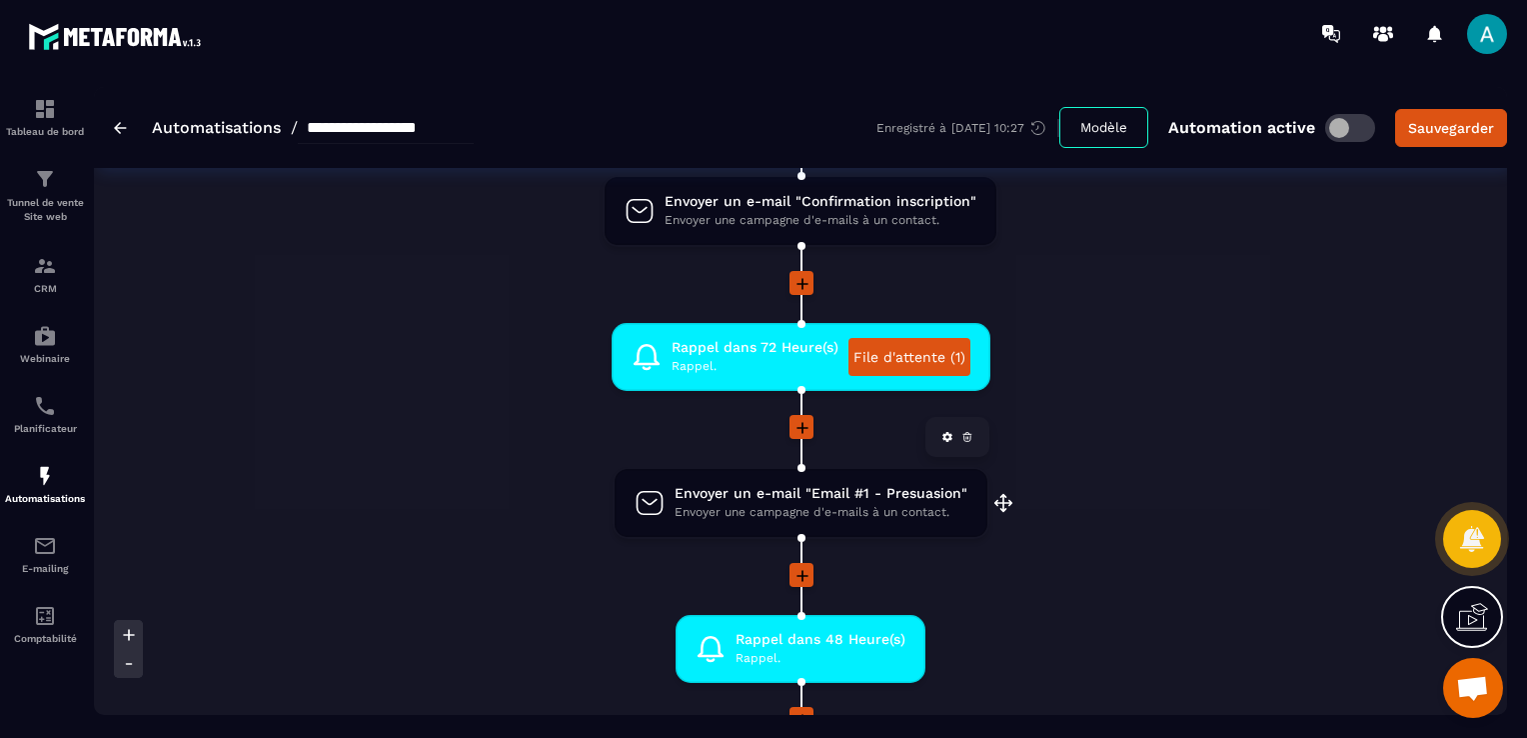
scroll to position [300, 0]
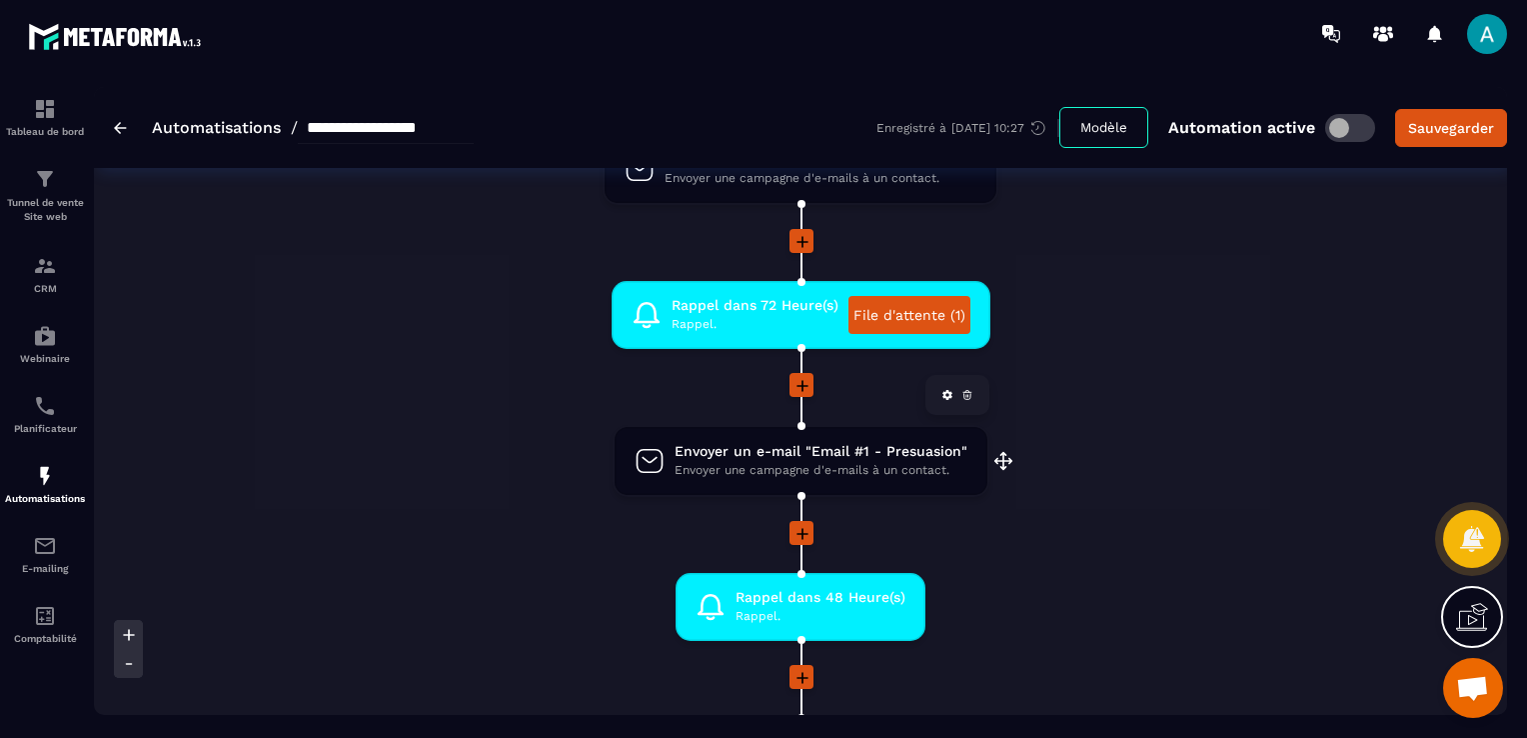
click at [688, 458] on span "Envoyer un e-mail "Email #1 - Presuasion"" at bounding box center [821, 451] width 293 height 19
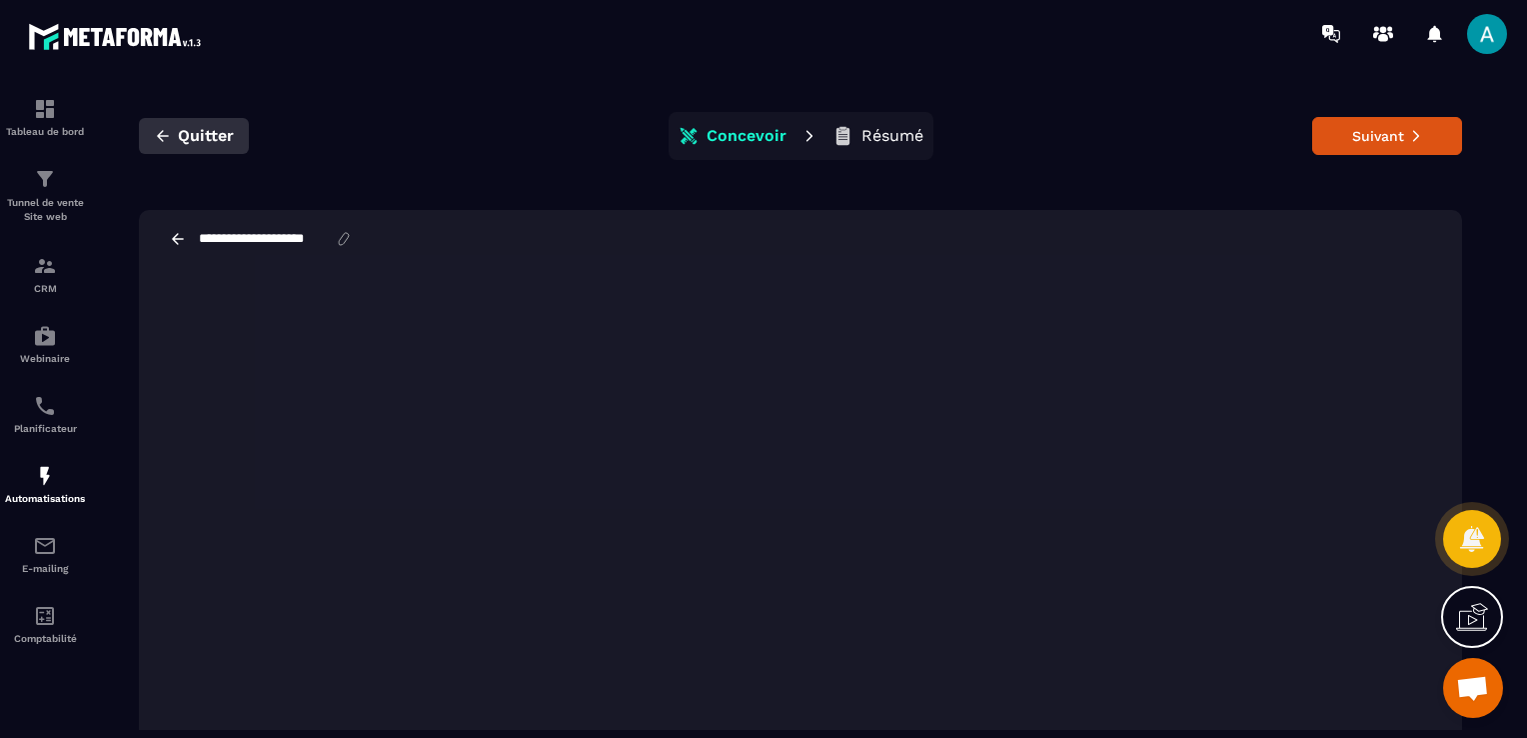
click at [193, 138] on span "Quitter" at bounding box center [206, 136] width 56 height 20
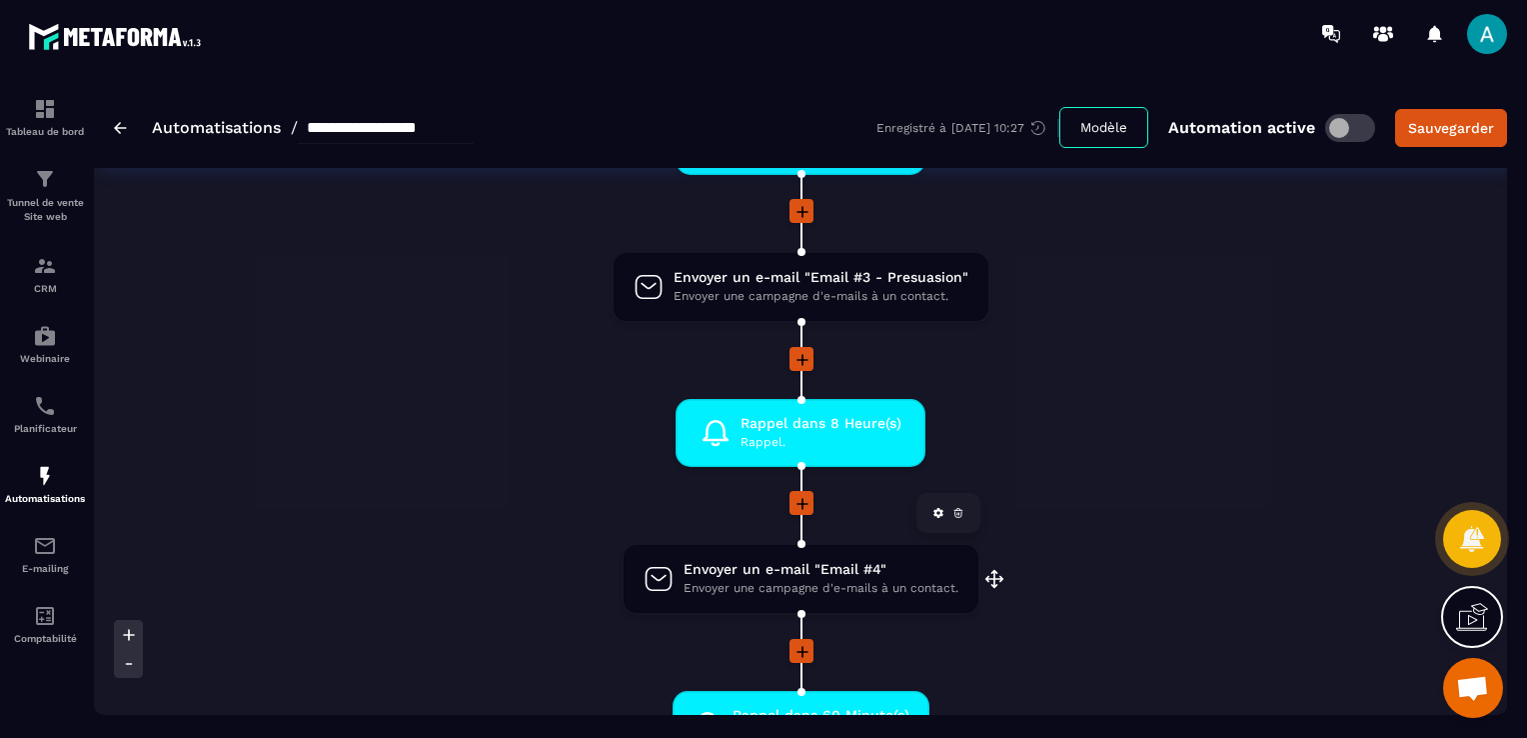
scroll to position [1099, 0]
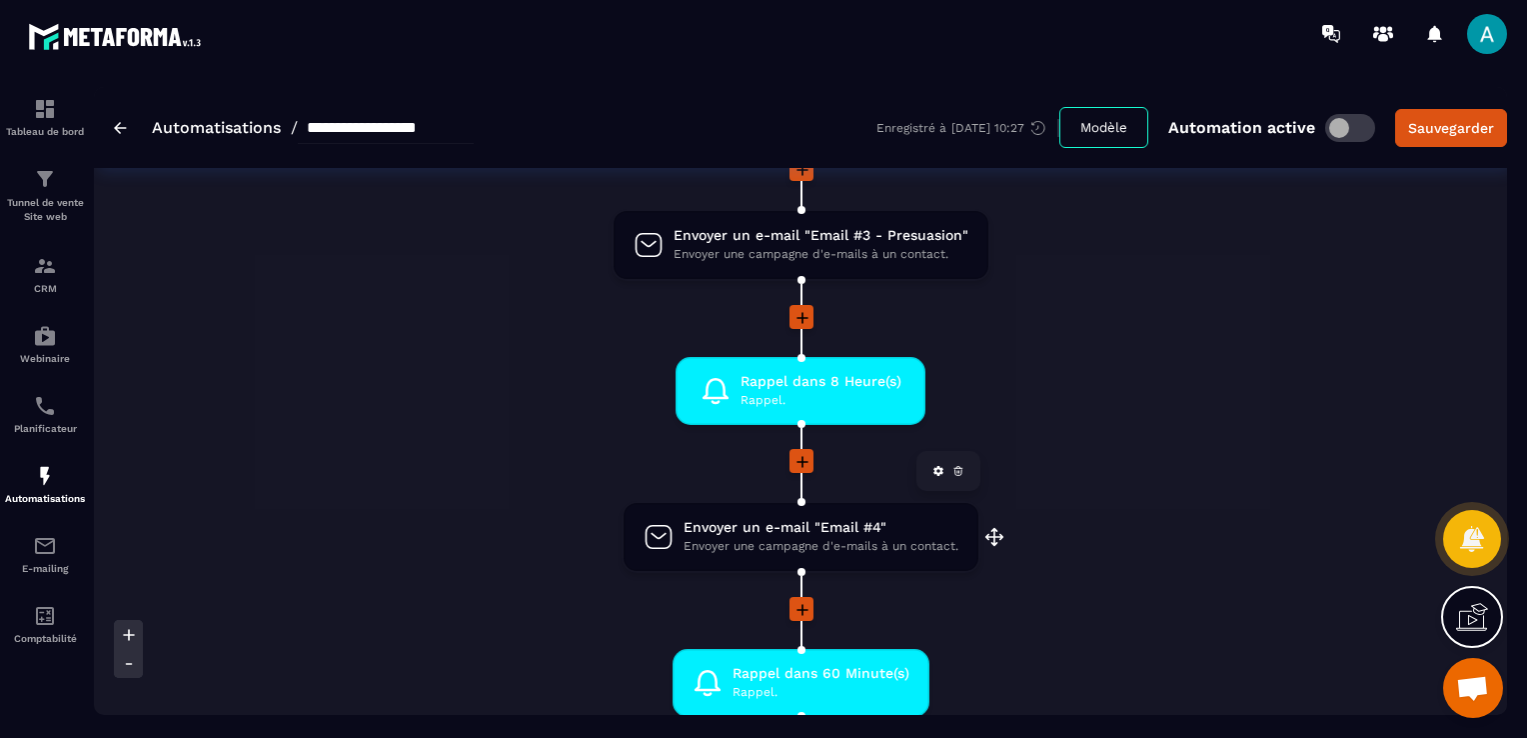
click at [795, 530] on span "Envoyer un e-mail "Email #4"" at bounding box center [821, 527] width 275 height 19
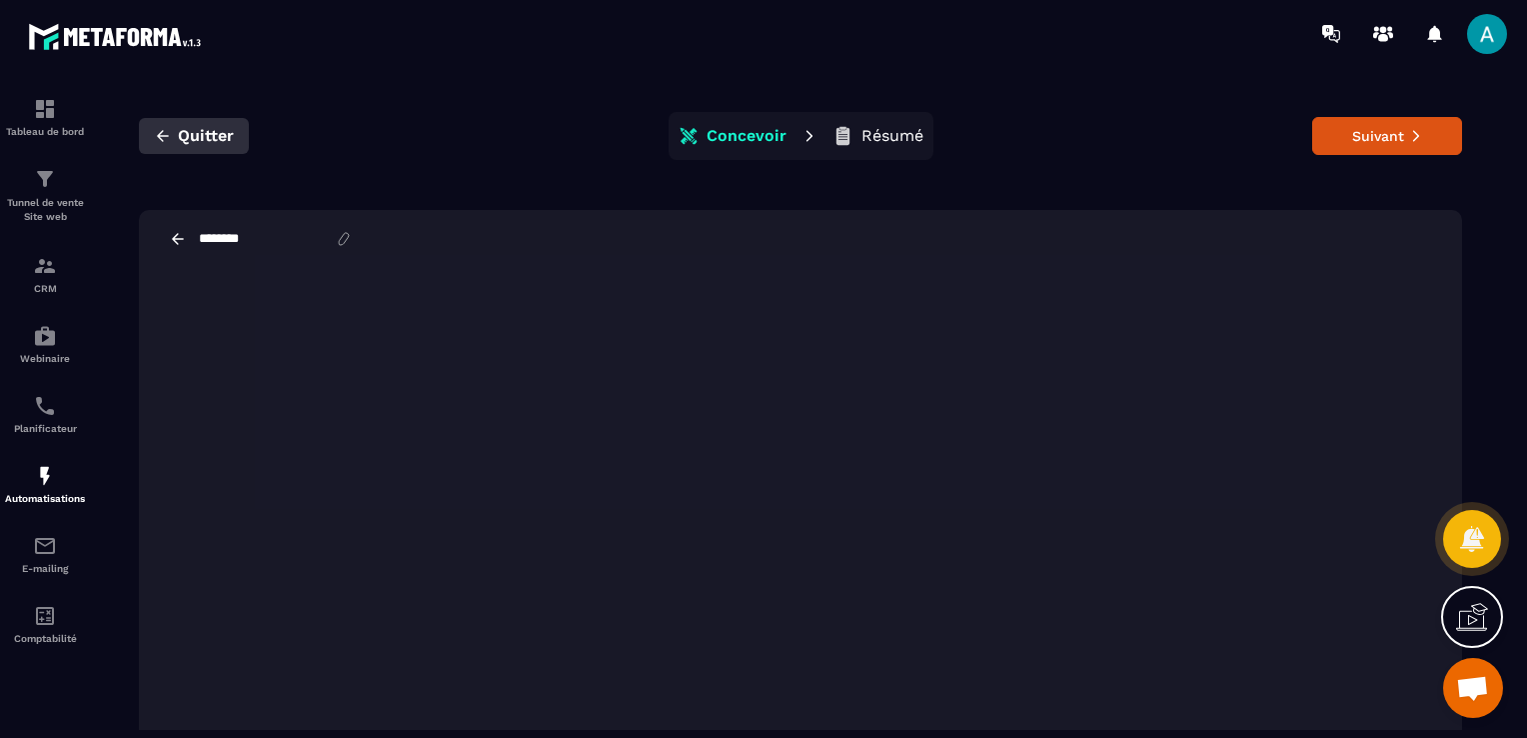
click at [192, 145] on span "Quitter" at bounding box center [206, 136] width 56 height 20
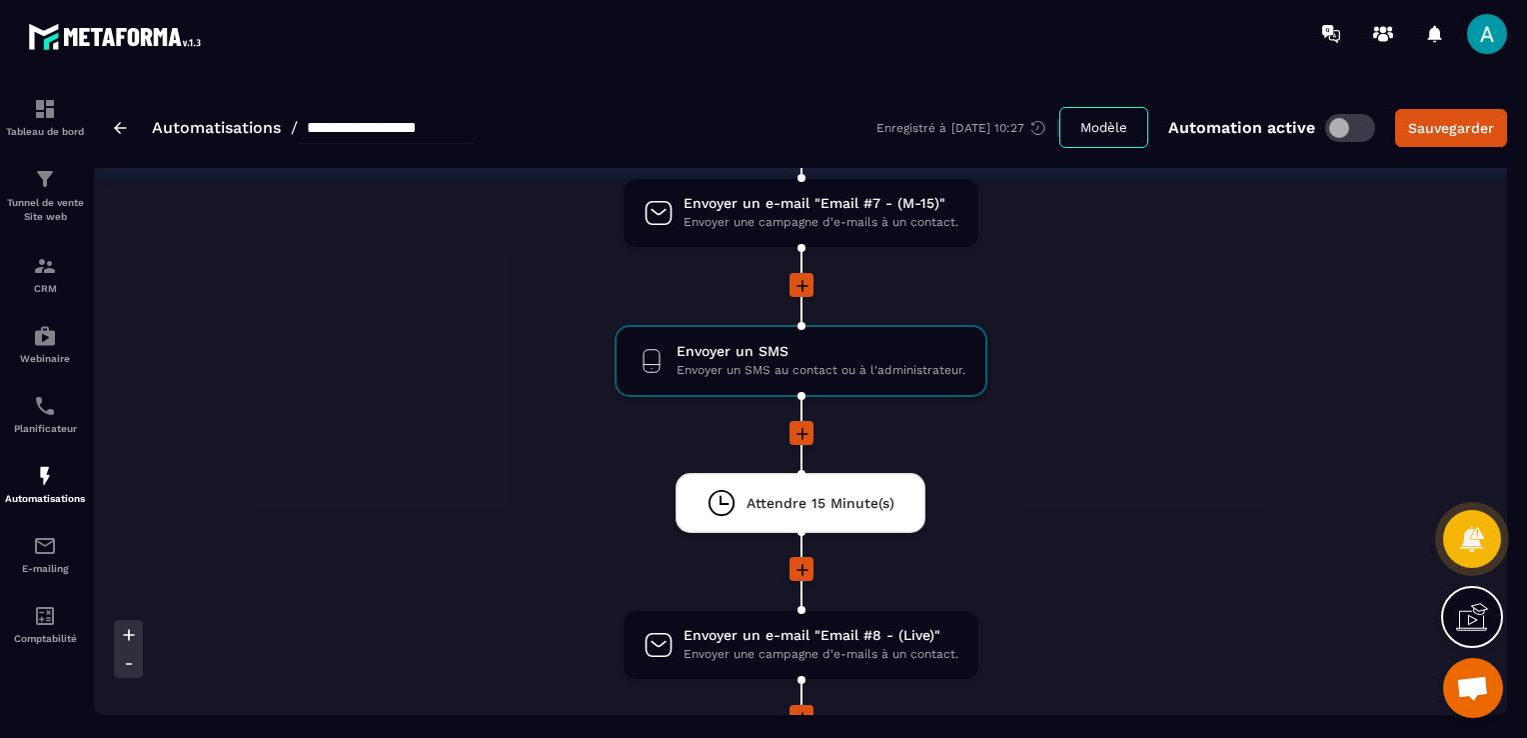
scroll to position [2099, 0]
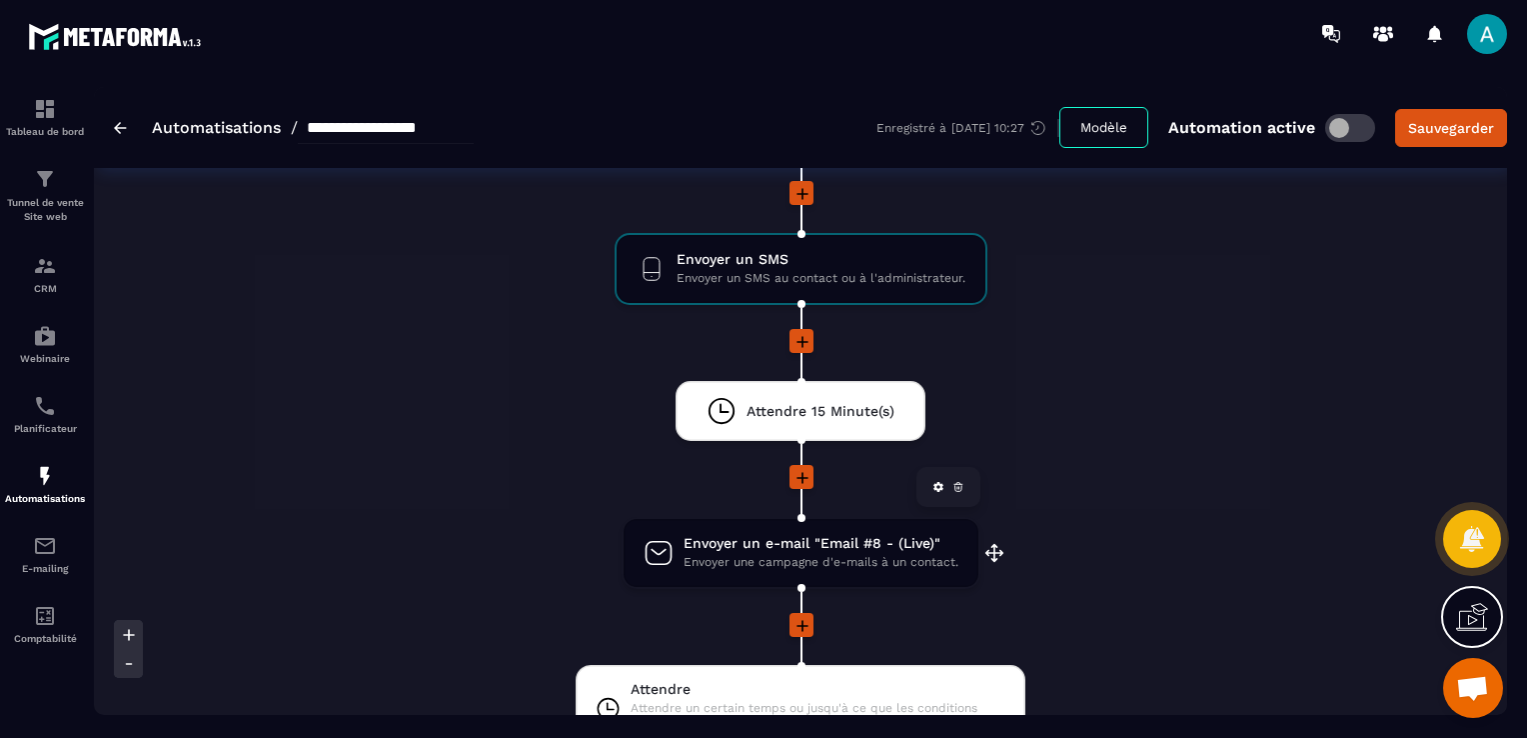
click at [783, 553] on span "Envoyer une campagne d'e-mails à un contact." at bounding box center [821, 562] width 275 height 19
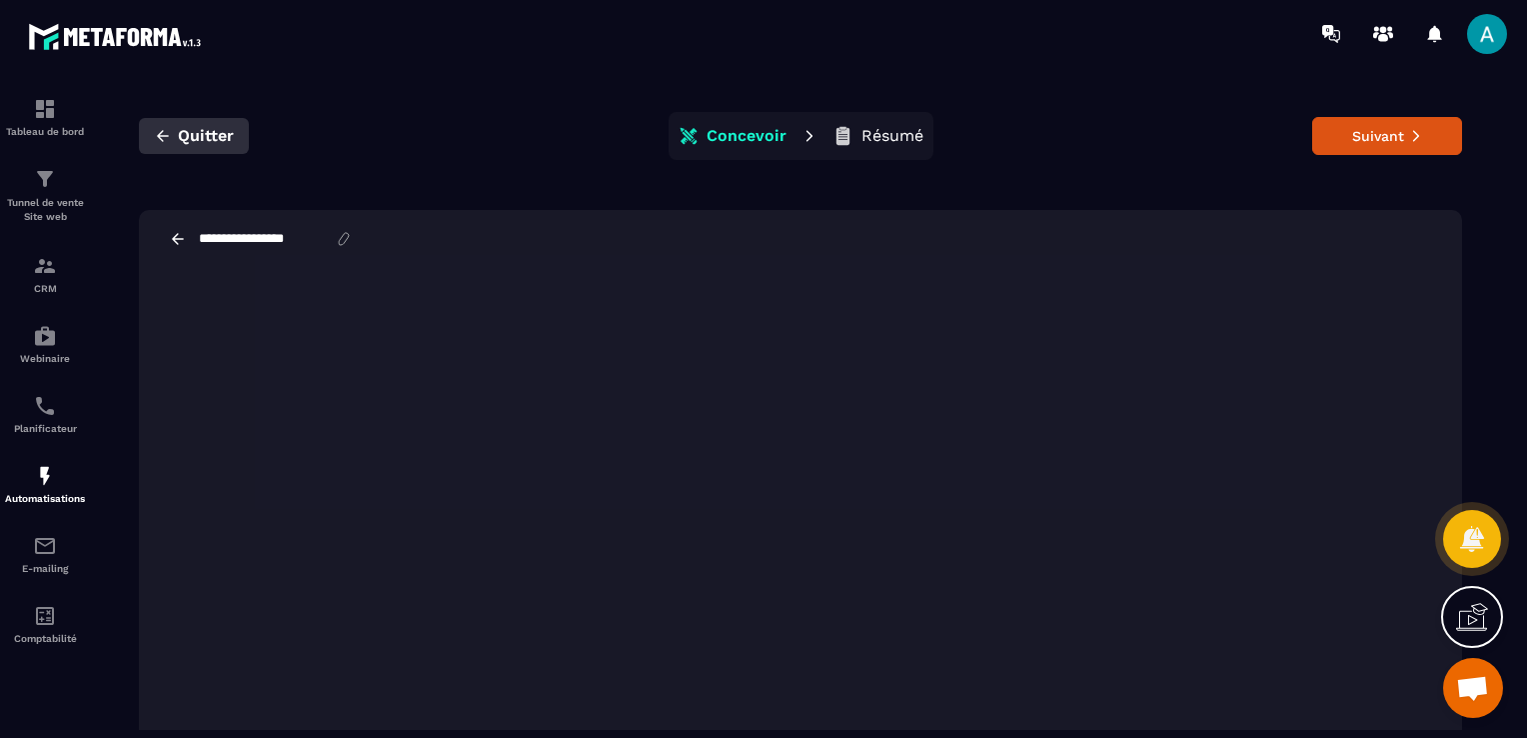
drag, startPoint x: 150, startPoint y: 139, endPoint x: 168, endPoint y: 139, distance: 18.0
click at [168, 139] on button "Quitter" at bounding box center [194, 136] width 110 height 36
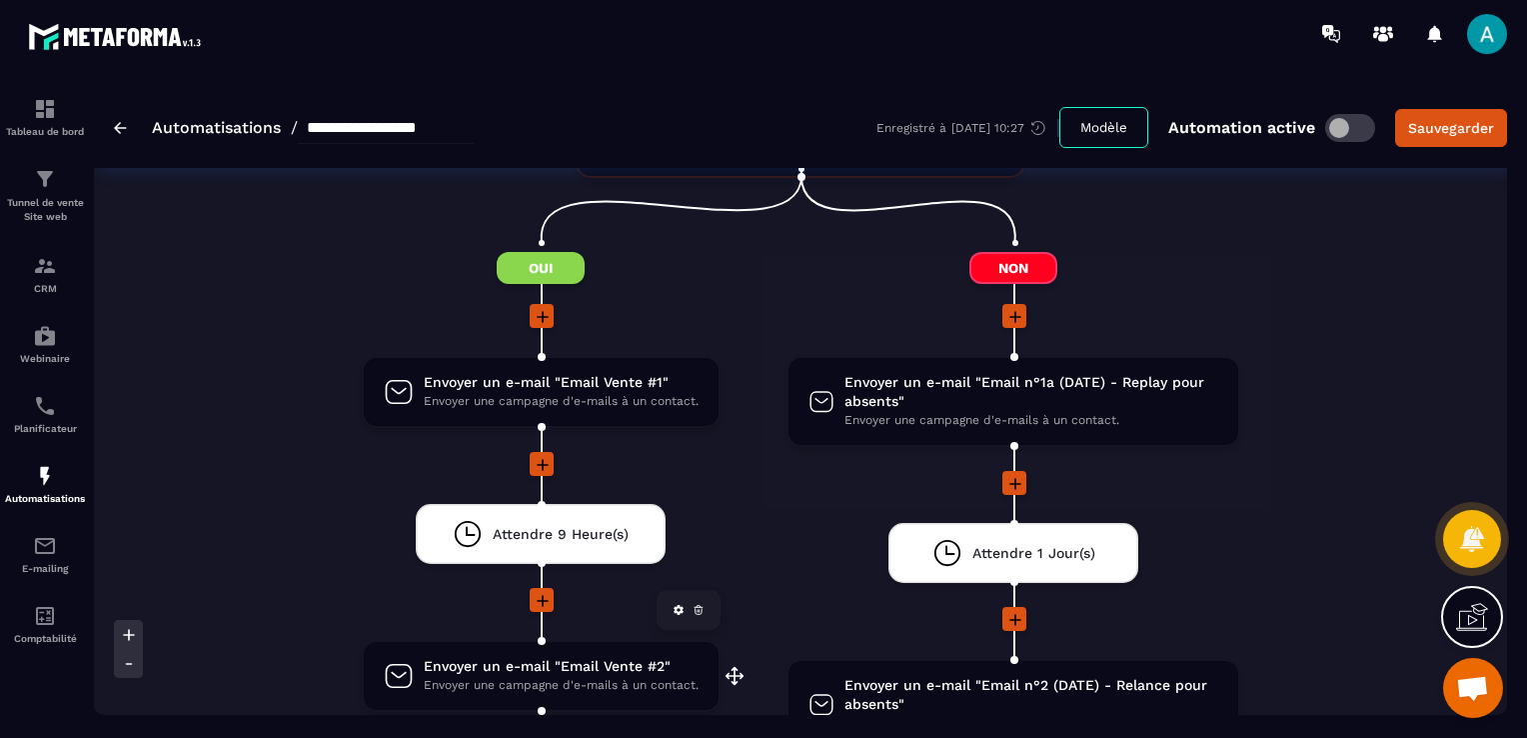
scroll to position [2798, 0]
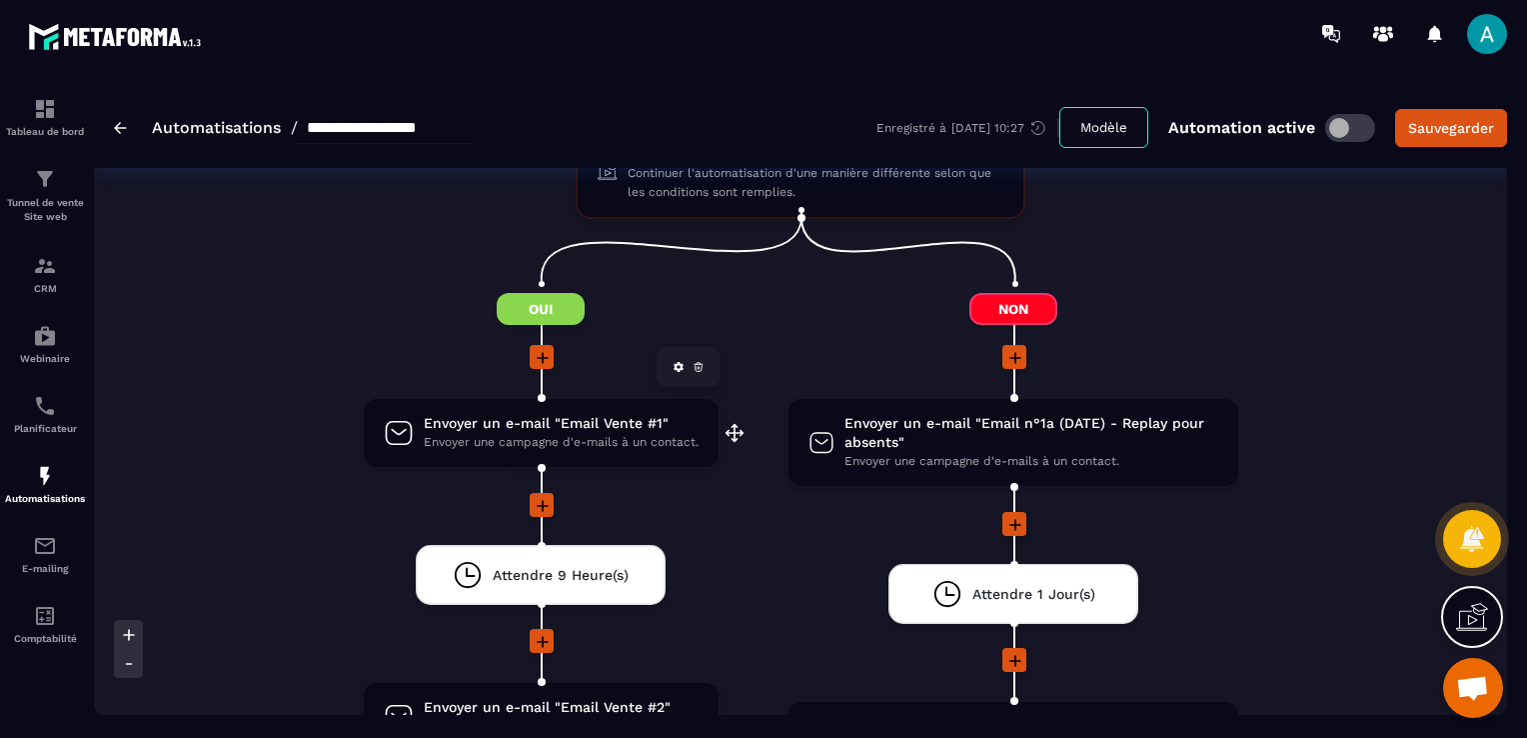
click at [585, 418] on span "Envoyer un e-mail "Email Vente #1"" at bounding box center [561, 423] width 275 height 19
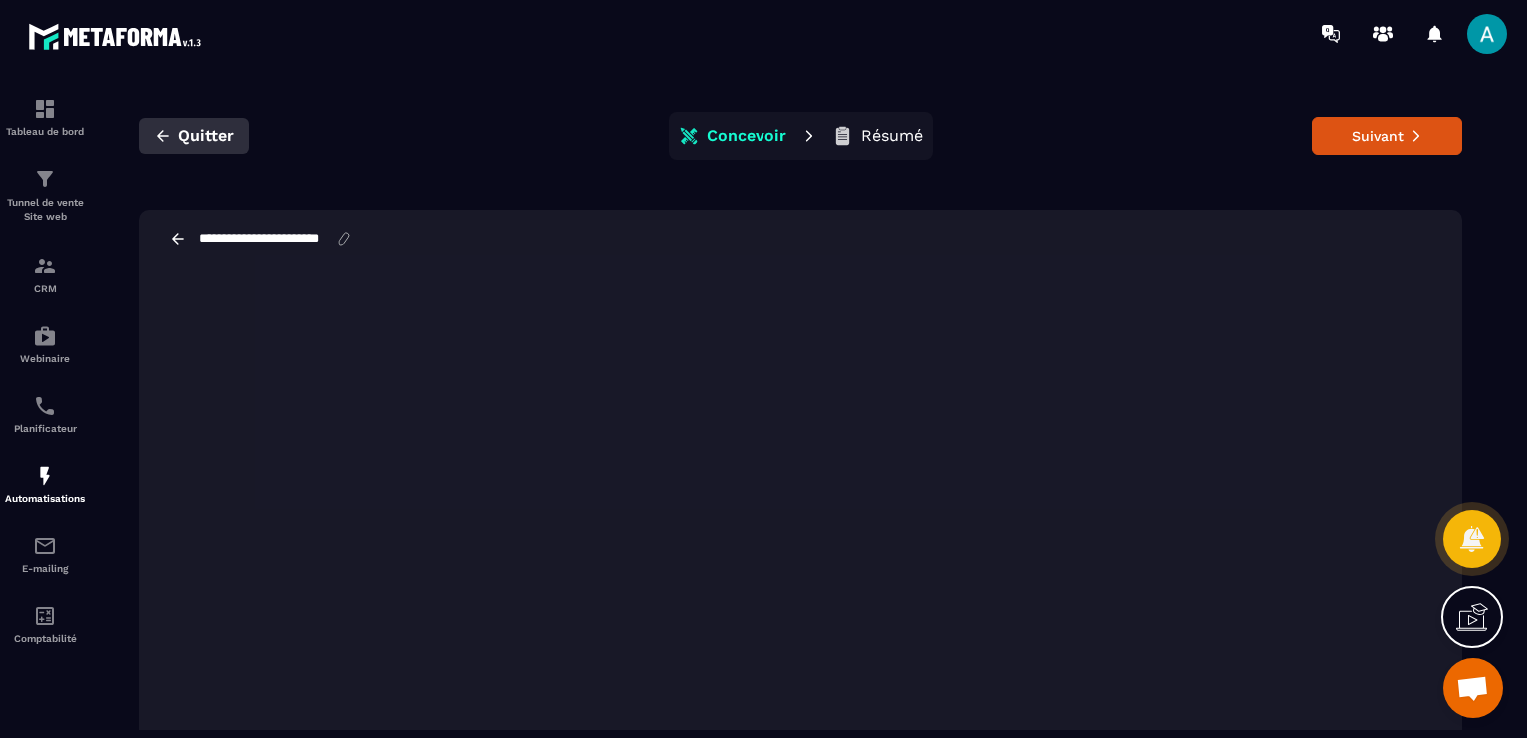
click at [166, 141] on icon "button" at bounding box center [163, 136] width 18 height 18
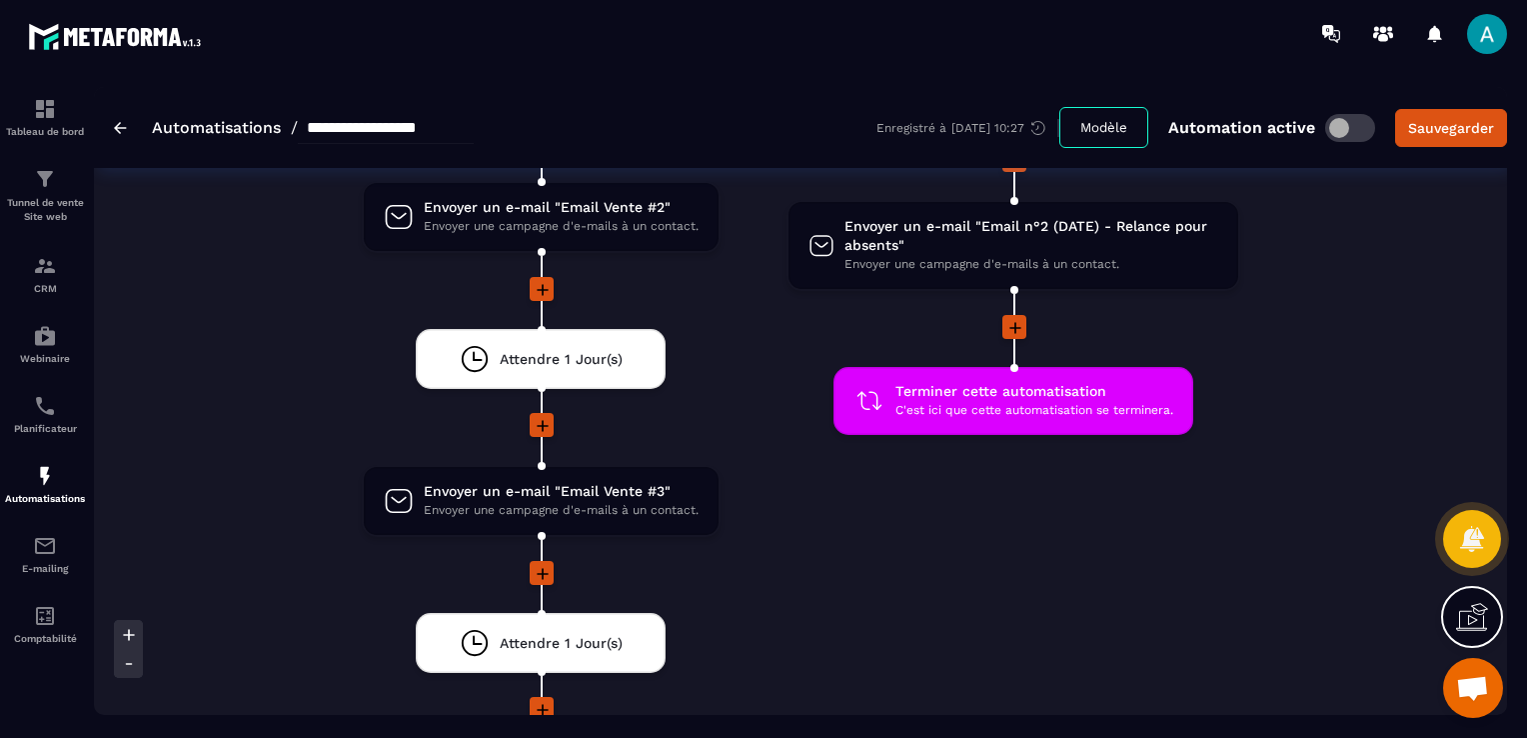
scroll to position [3098, 0]
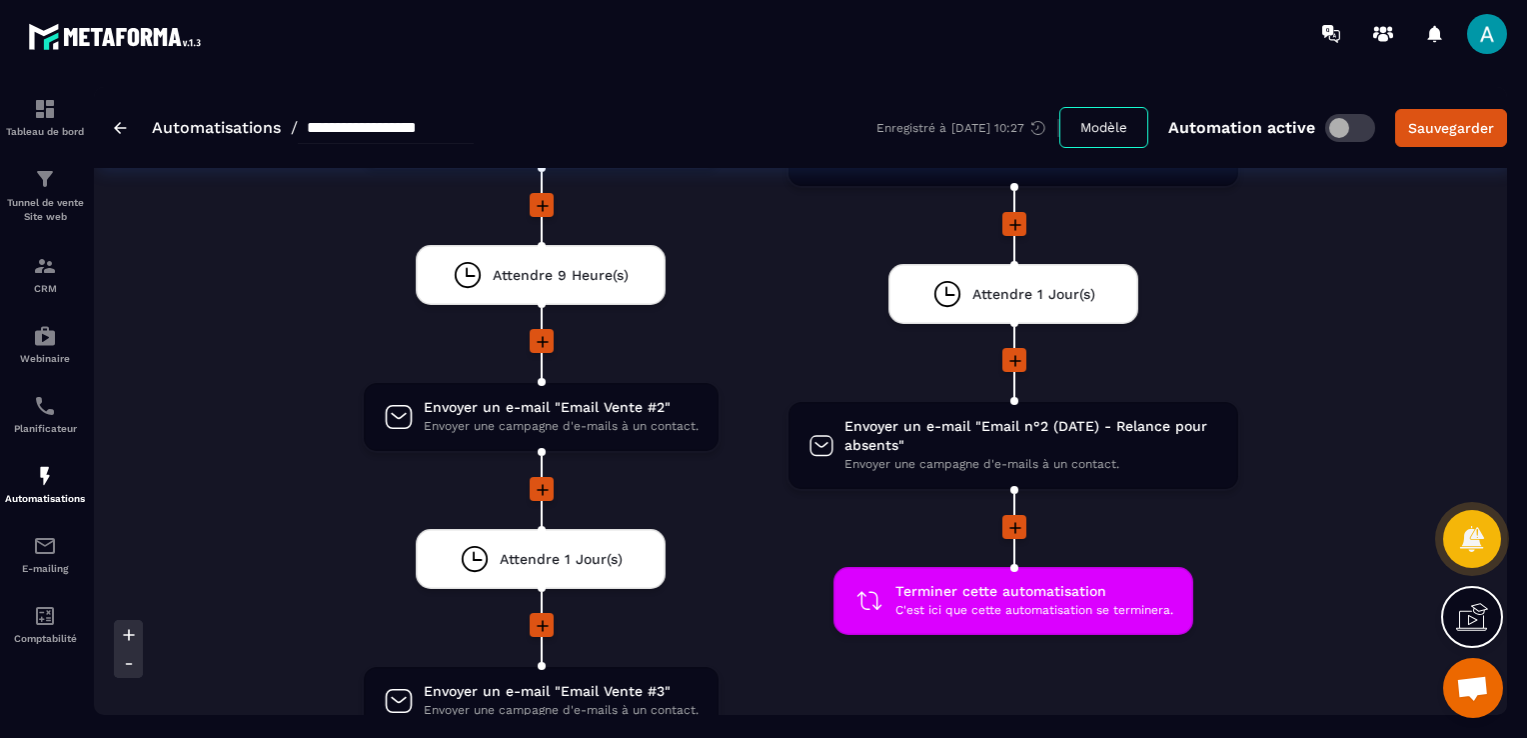
click at [124, 135] on div "**********" at bounding box center [294, 128] width 360 height 32
click at [121, 133] on img at bounding box center [120, 128] width 13 height 12
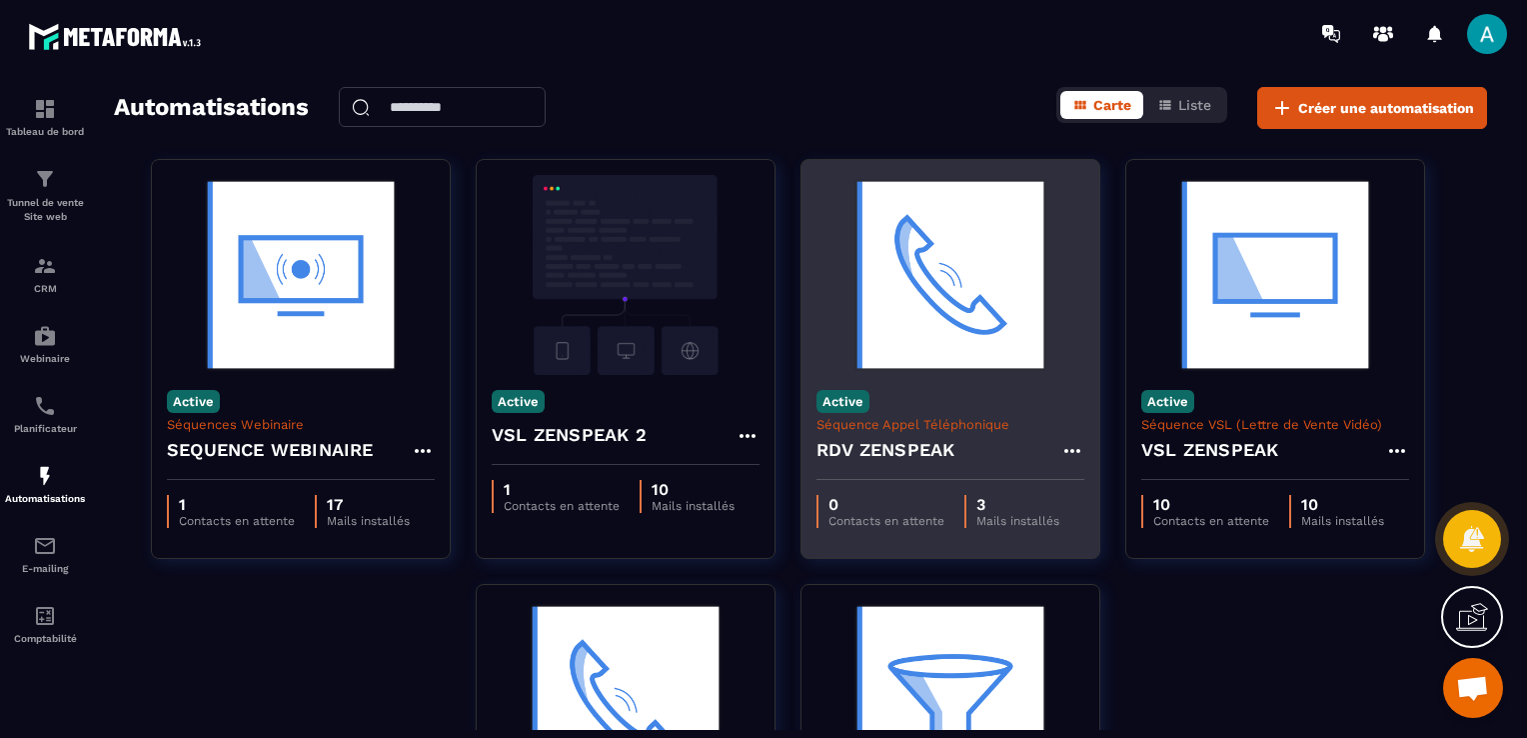
click at [936, 405] on div "Active Séquence Appel Téléphonique RDV ZENSPEAK" at bounding box center [950, 427] width 298 height 105
click at [914, 398] on div "Active Séquence Appel Téléphonique RDV ZENSPEAK" at bounding box center [950, 427] width 298 height 105
click at [912, 398] on div "Active Séquence Appel Téléphonique RDV ZENSPEAK" at bounding box center [950, 427] width 298 height 105
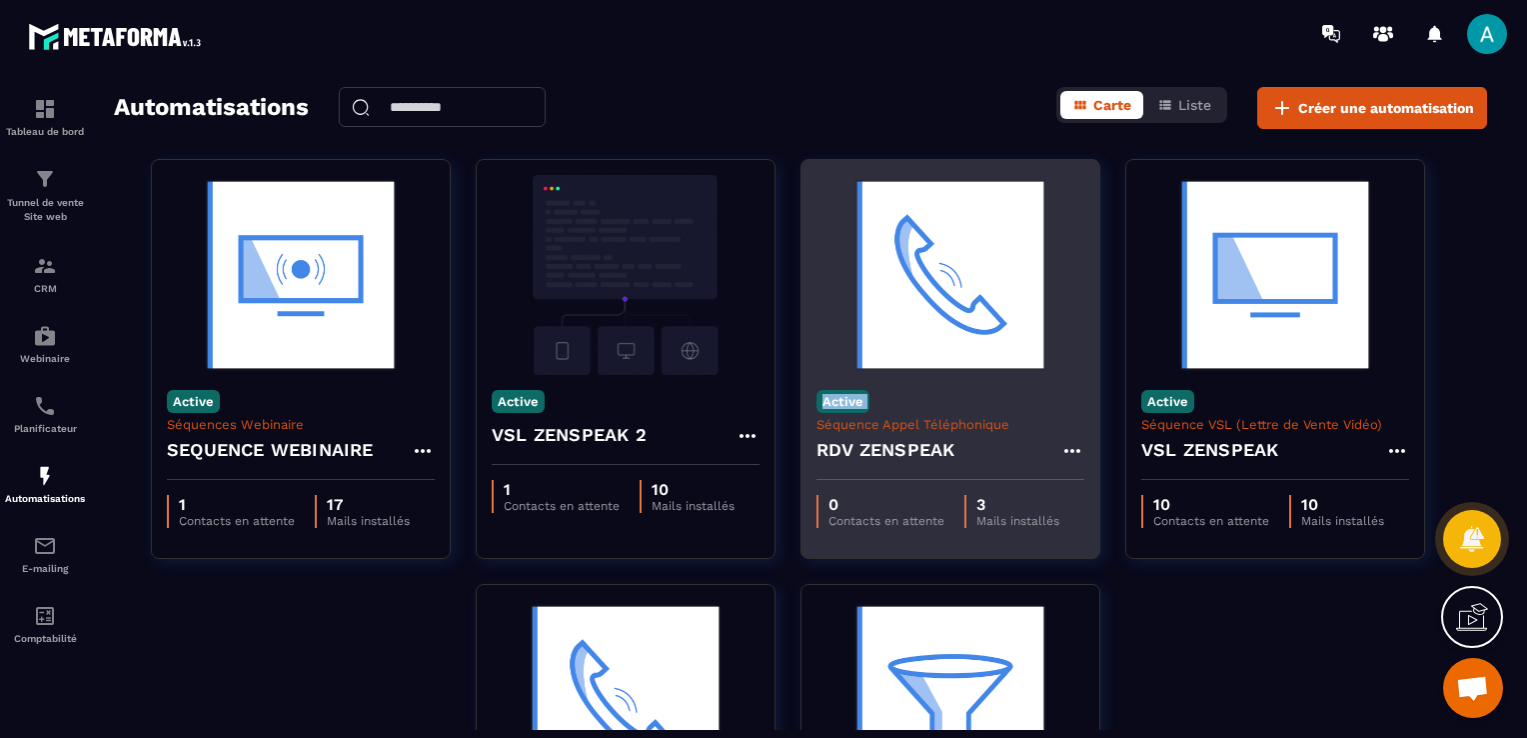
click at [912, 398] on div "Active Séquence Appel Téléphonique RDV ZENSPEAK" at bounding box center [950, 427] width 298 height 105
drag, startPoint x: 912, startPoint y: 398, endPoint x: 875, endPoint y: 512, distance: 119.8
click at [875, 512] on p "0" at bounding box center [886, 504] width 116 height 19
click at [927, 442] on h4 "RDV ZENSPEAK" at bounding box center [885, 450] width 138 height 28
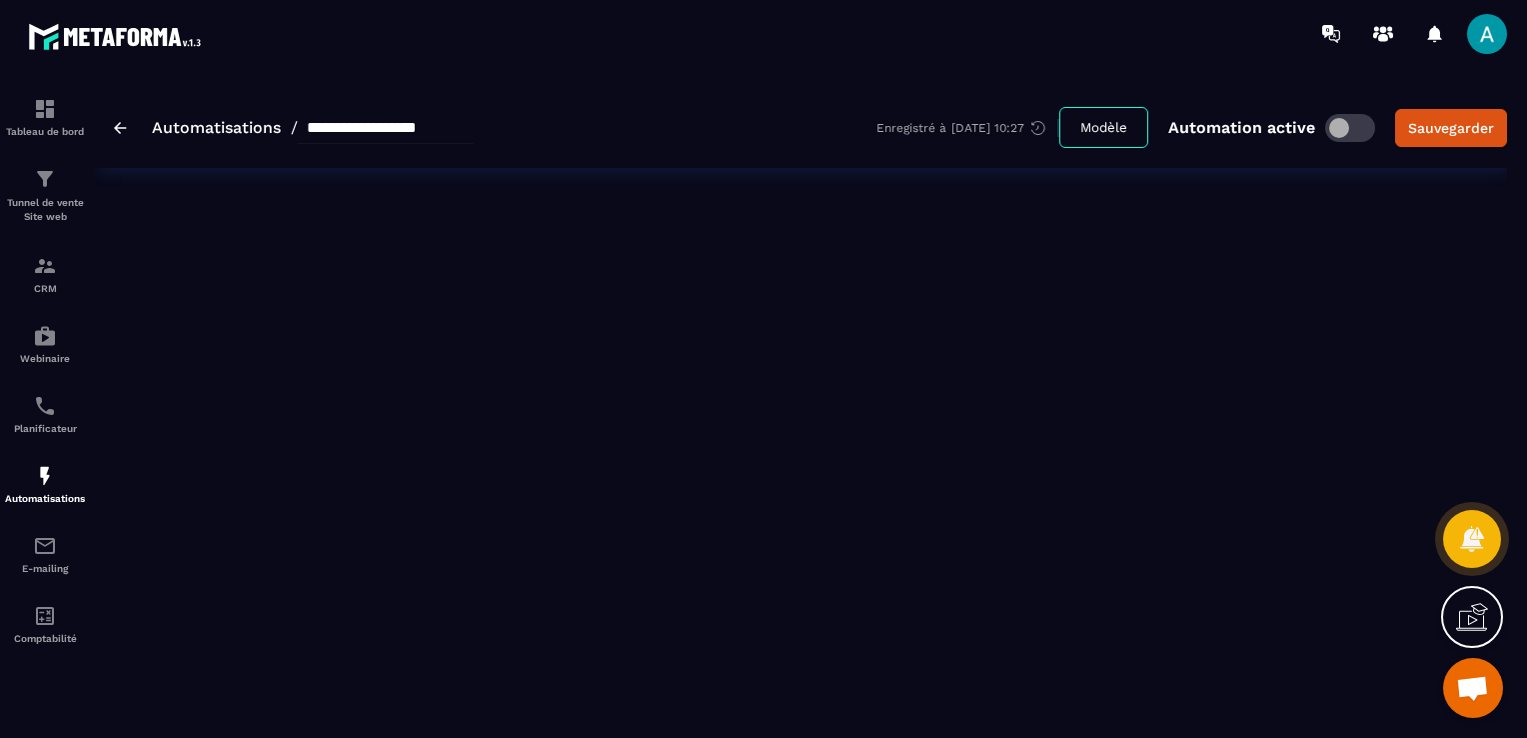
type input "**********"
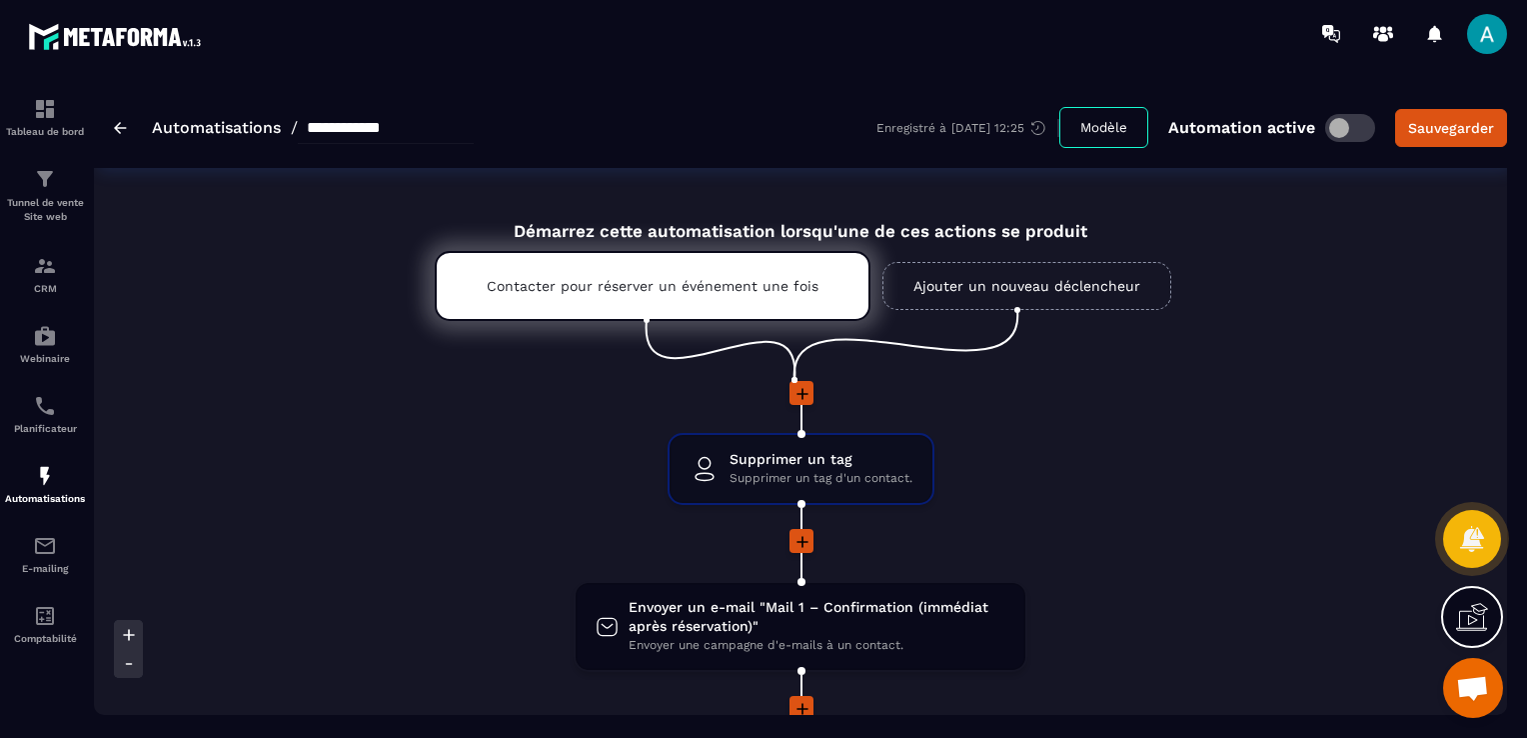
click at [119, 129] on img at bounding box center [120, 128] width 13 height 12
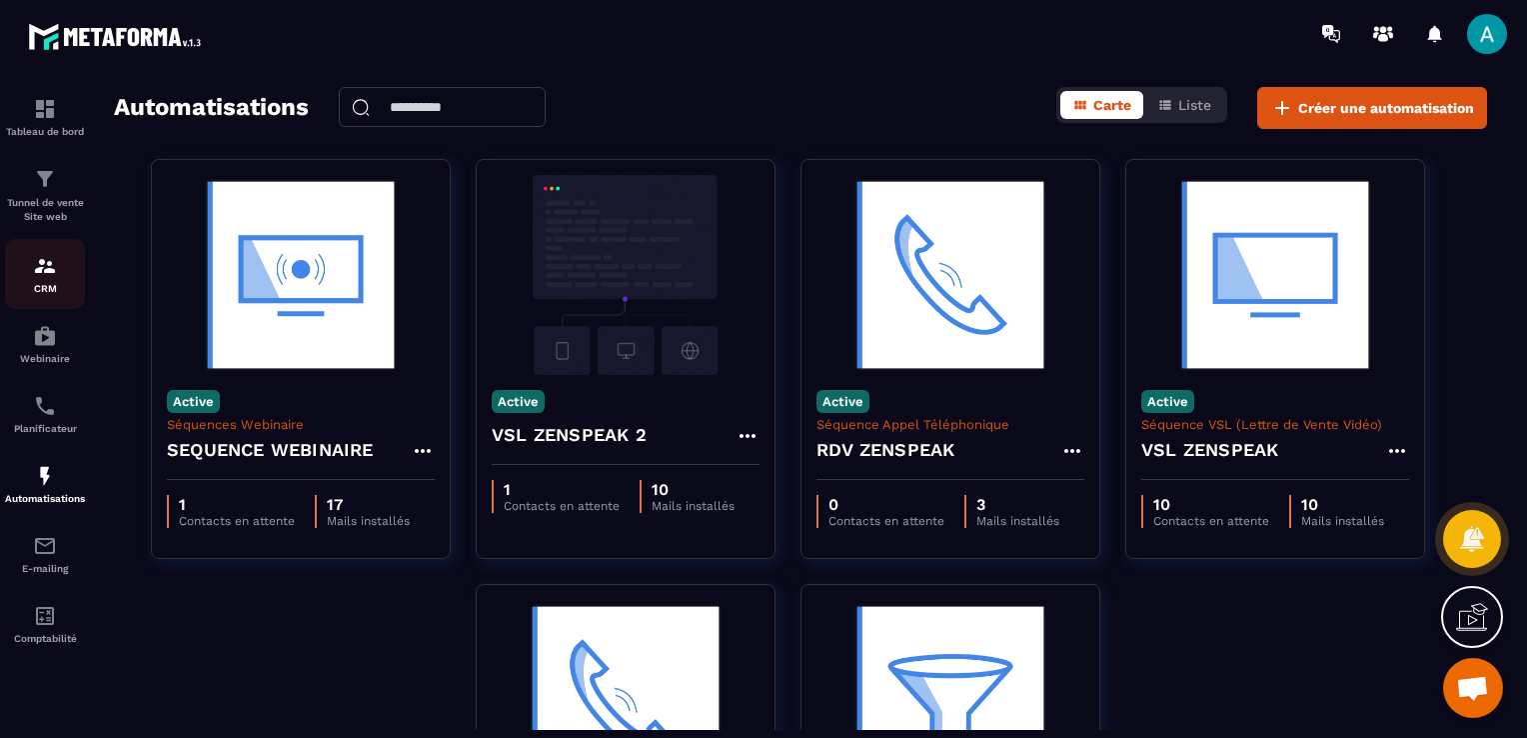
click at [32, 294] on p "CRM" at bounding box center [45, 288] width 80 height 11
